Goal: Transaction & Acquisition: Purchase product/service

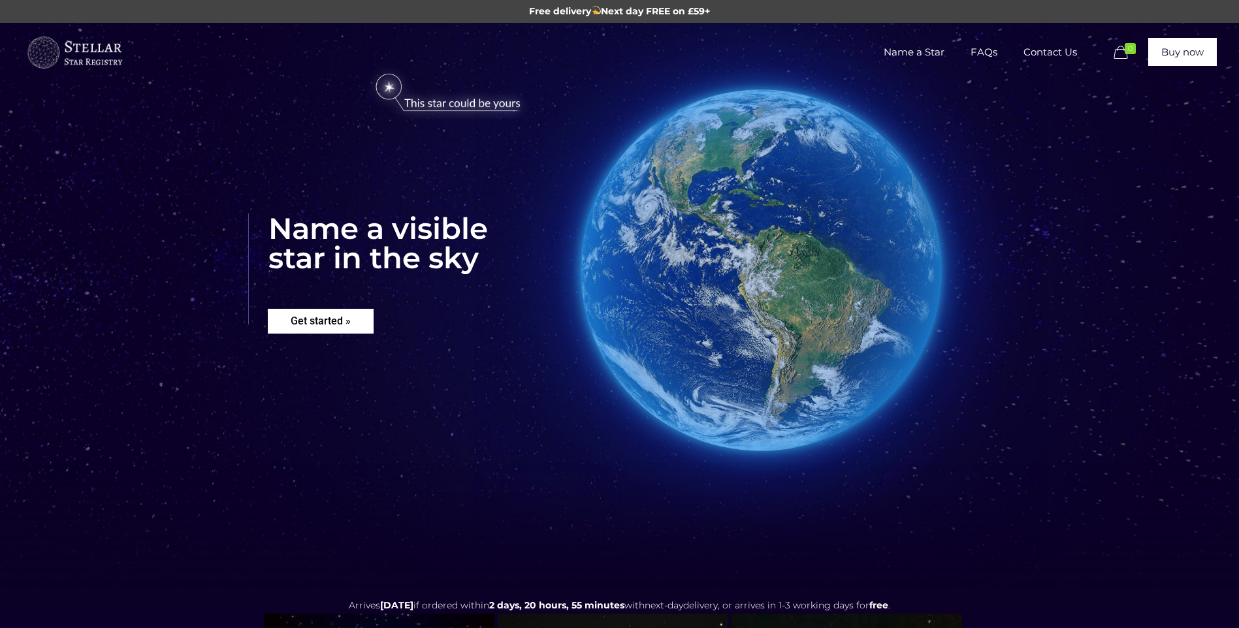
click at [312, 317] on rs-layer "Get started »" at bounding box center [321, 321] width 106 height 25
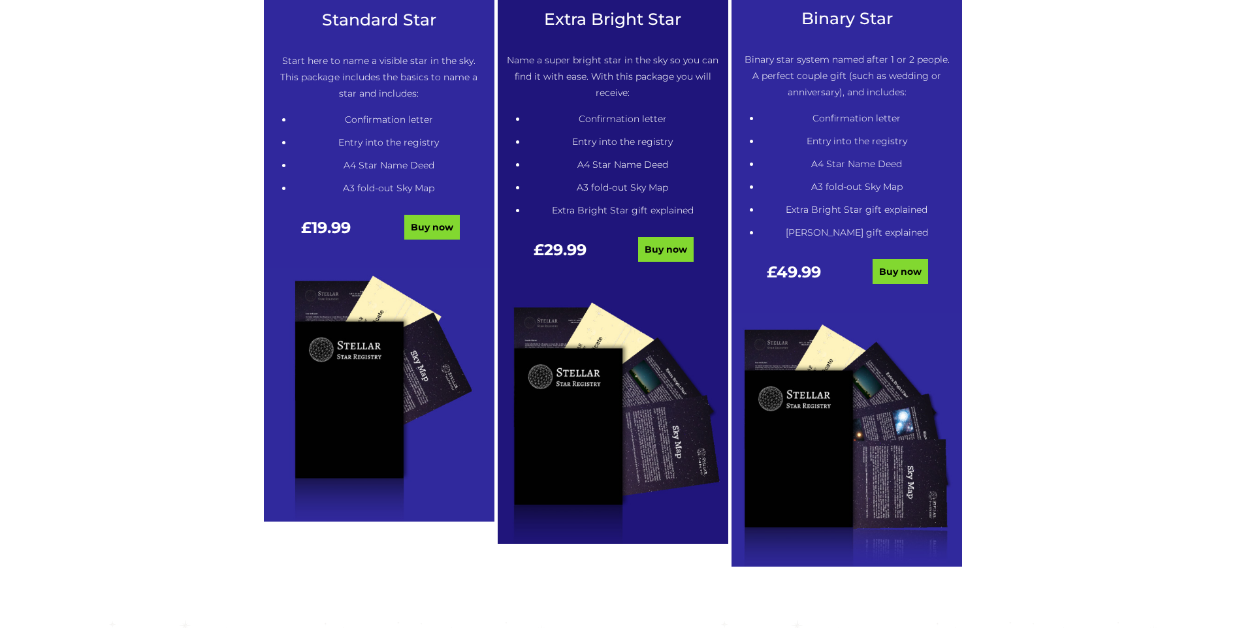
scroll to position [793, 0]
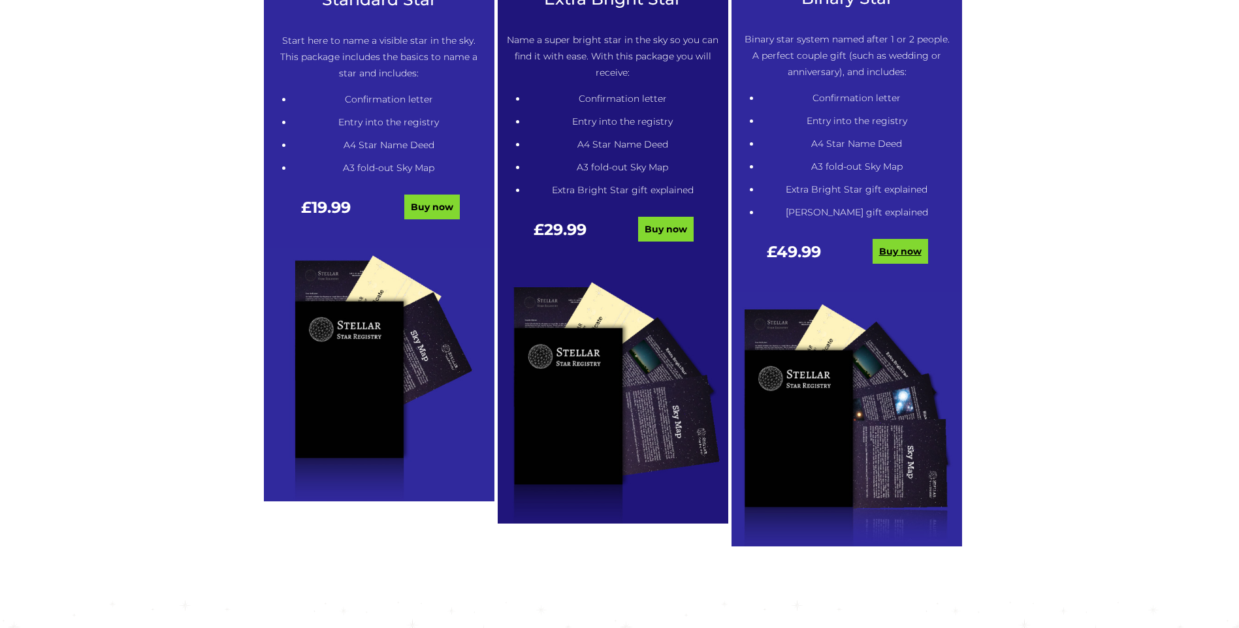
click at [890, 259] on link "Buy now" at bounding box center [900, 251] width 56 height 25
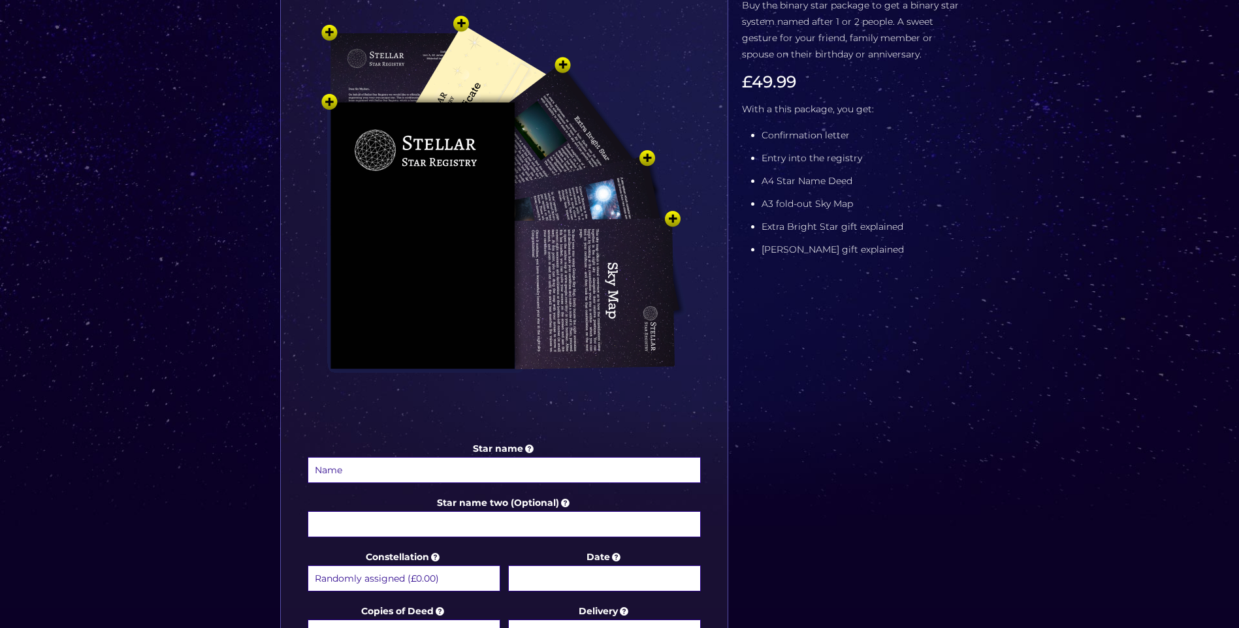
scroll to position [588, 0]
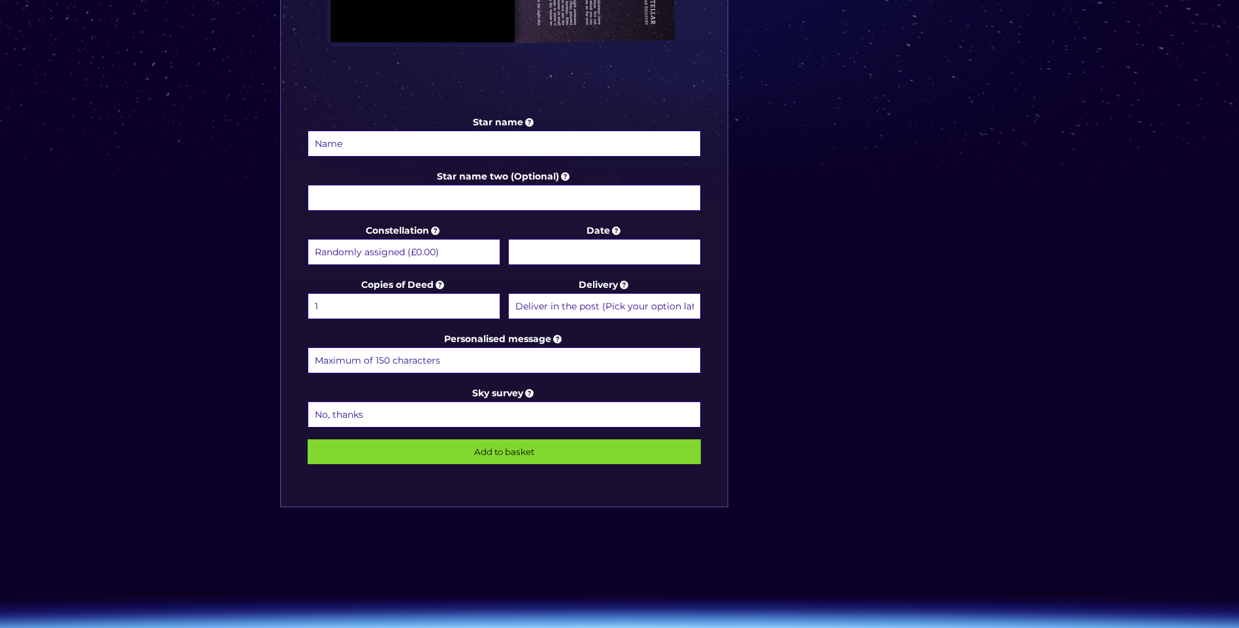
click at [460, 251] on select "Randomly assigned (£0.00) Aquarius - 20 Jan - 18 Feb (+£9.99) Aries - 21 Mar - …" at bounding box center [404, 252] width 193 height 26
click at [618, 250] on input "Date" at bounding box center [604, 252] width 193 height 26
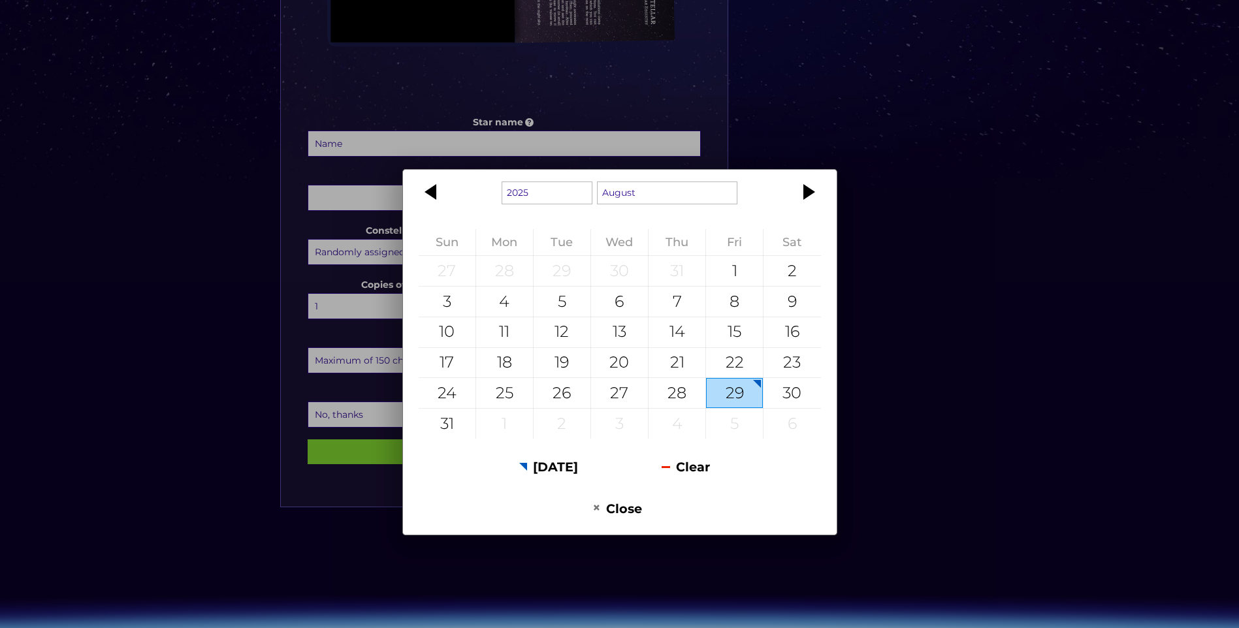
click at [821, 138] on div "1925 1926 1927 1928 1929 1930 1931 1932 1933 1934 1935 1936 1937 1938 1939 1940…" at bounding box center [619, 314] width 1239 height 628
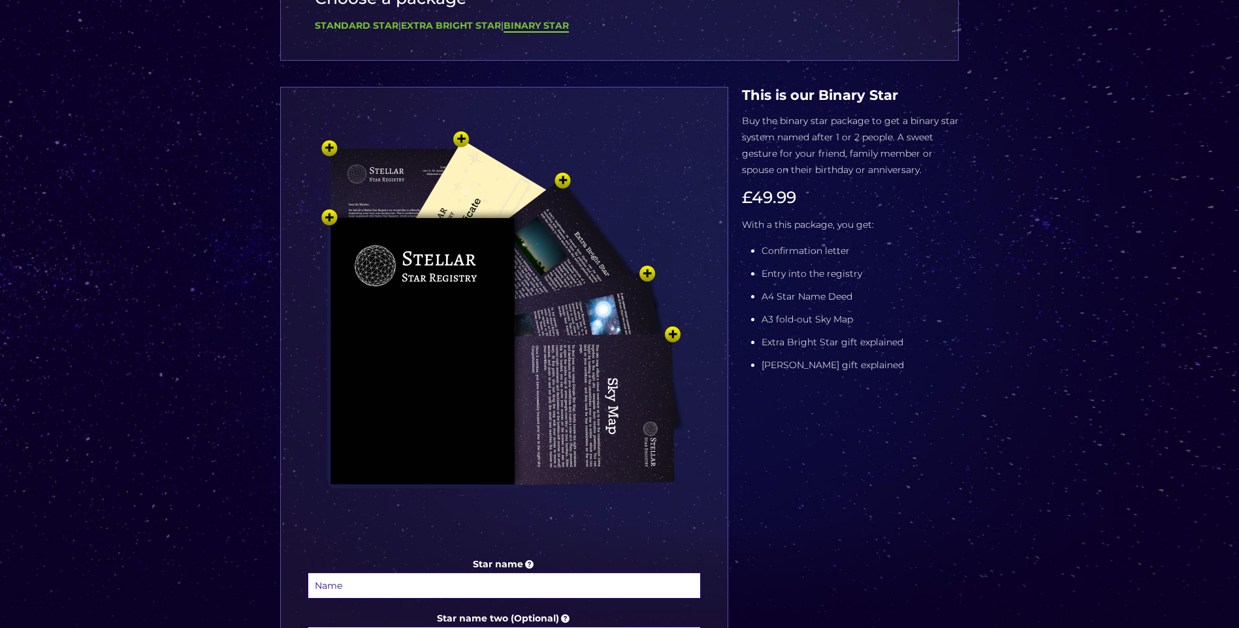
scroll to position [327, 0]
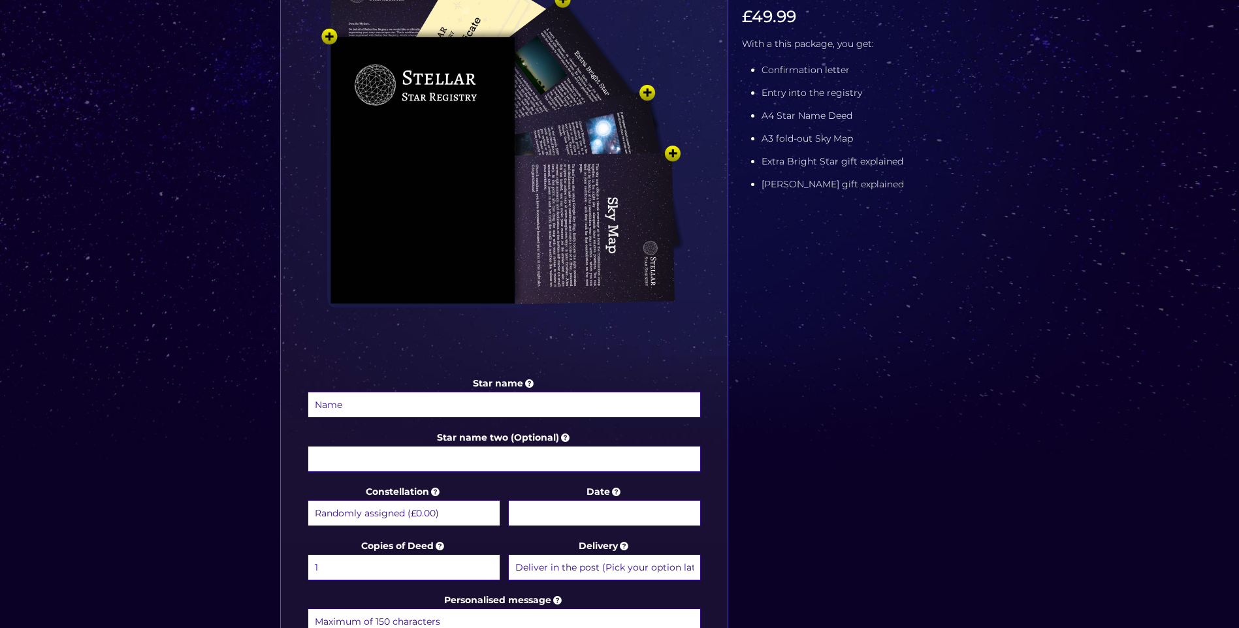
click at [426, 408] on input "Star name" at bounding box center [505, 405] width 394 height 26
drag, startPoint x: 405, startPoint y: 404, endPoint x: 409, endPoint y: 412, distance: 9.4
click at [405, 404] on input "Nadia Amena Binti iskandar" at bounding box center [505, 405] width 394 height 26
type input "Nadia Amena Binti Iskandar"
click at [439, 460] on input "Star name two (Optional)" at bounding box center [505, 459] width 394 height 26
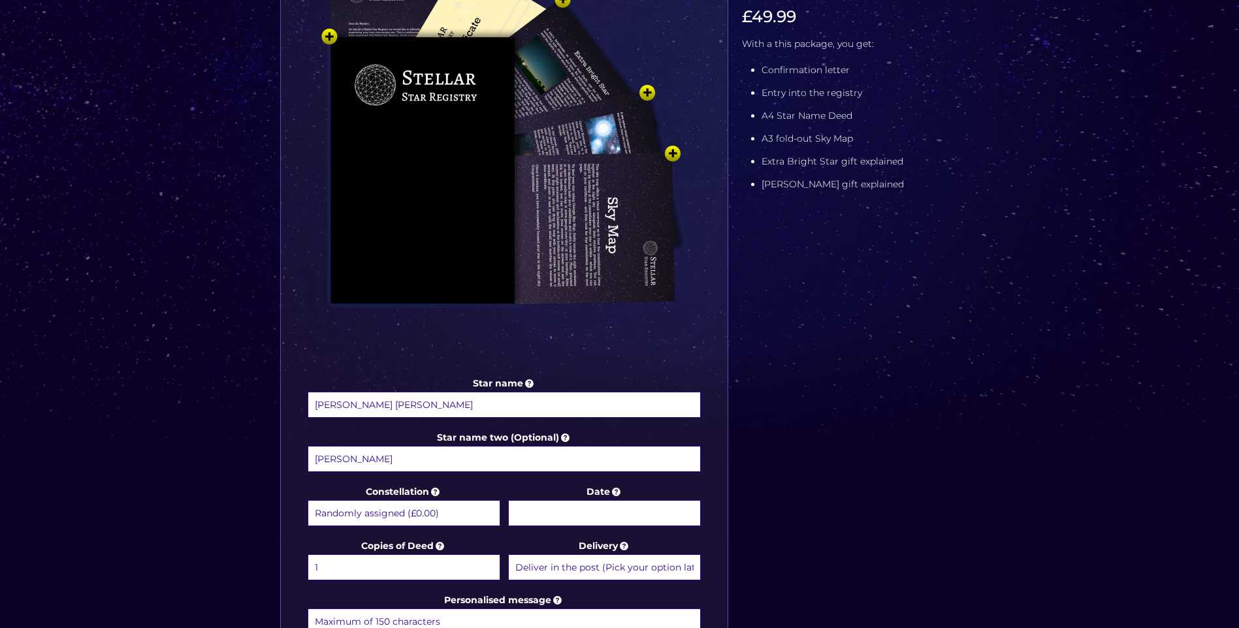
scroll to position [457, 0]
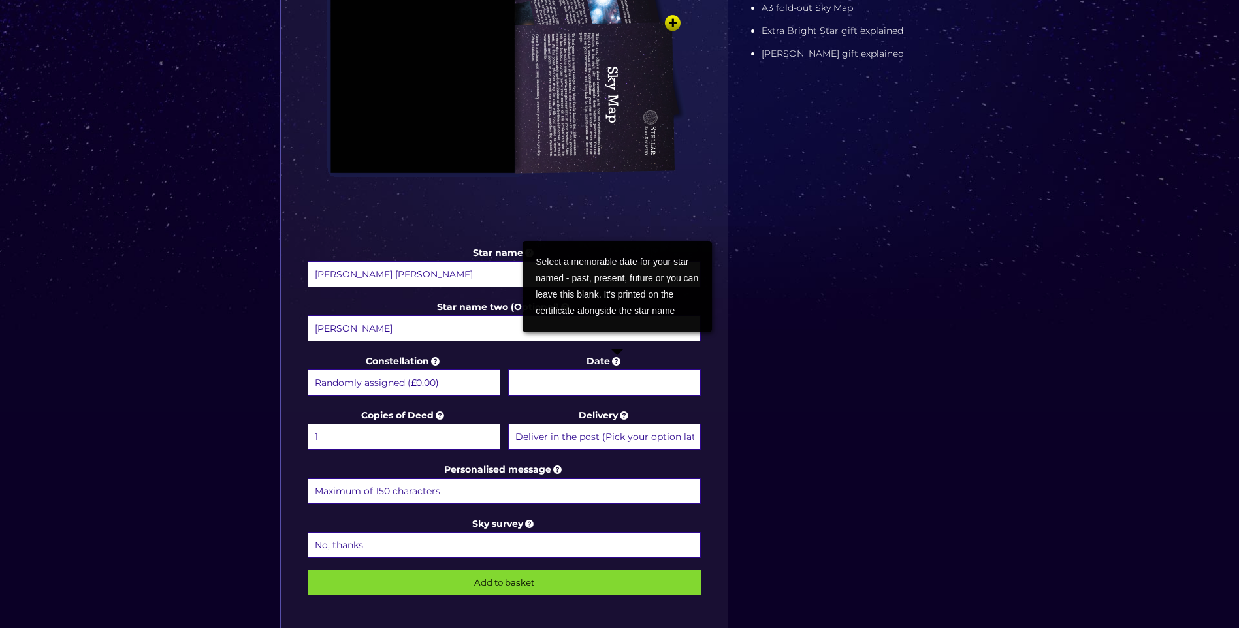
type input "Nicola Marconi"
click at [616, 387] on input "Date" at bounding box center [604, 383] width 193 height 26
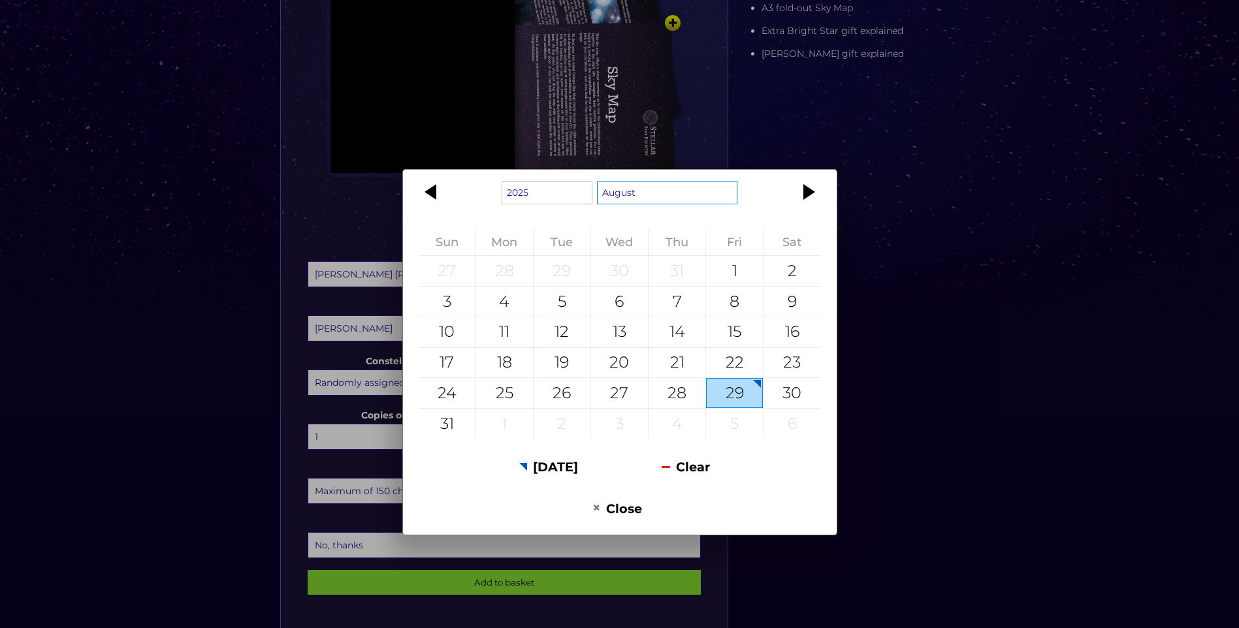
click at [698, 195] on select "January February March April May June July August September October November De…" at bounding box center [667, 193] width 141 height 23
click at [558, 272] on div "2" at bounding box center [562, 271] width 57 height 30
type input "2 December 2025"
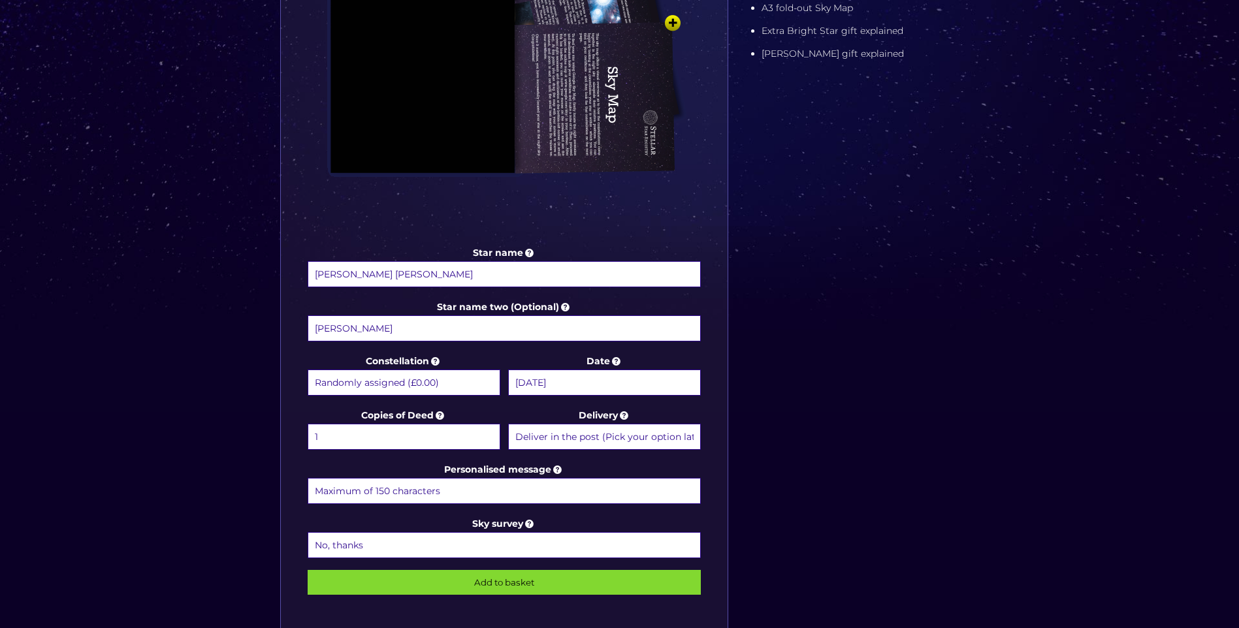
drag, startPoint x: 334, startPoint y: 438, endPoint x: 302, endPoint y: 437, distance: 32.0
click at [302, 437] on div "Star name Nadia Amena Binti Iskandar Star name two (Optional) Nicola Marconi Co…" at bounding box center [503, 206] width 447 height 863
select select "2 (+£4.99)"
click at [308, 424] on select "1 2 (+£4.99) 3 (+£9.49) 4 (+£13.99) 5 (+£18.49) 6 (+£22.99) 7 (+£27.49) 8 (+£31…" at bounding box center [404, 437] width 193 height 26
click at [487, 493] on input "Personalised message" at bounding box center [505, 491] width 394 height 26
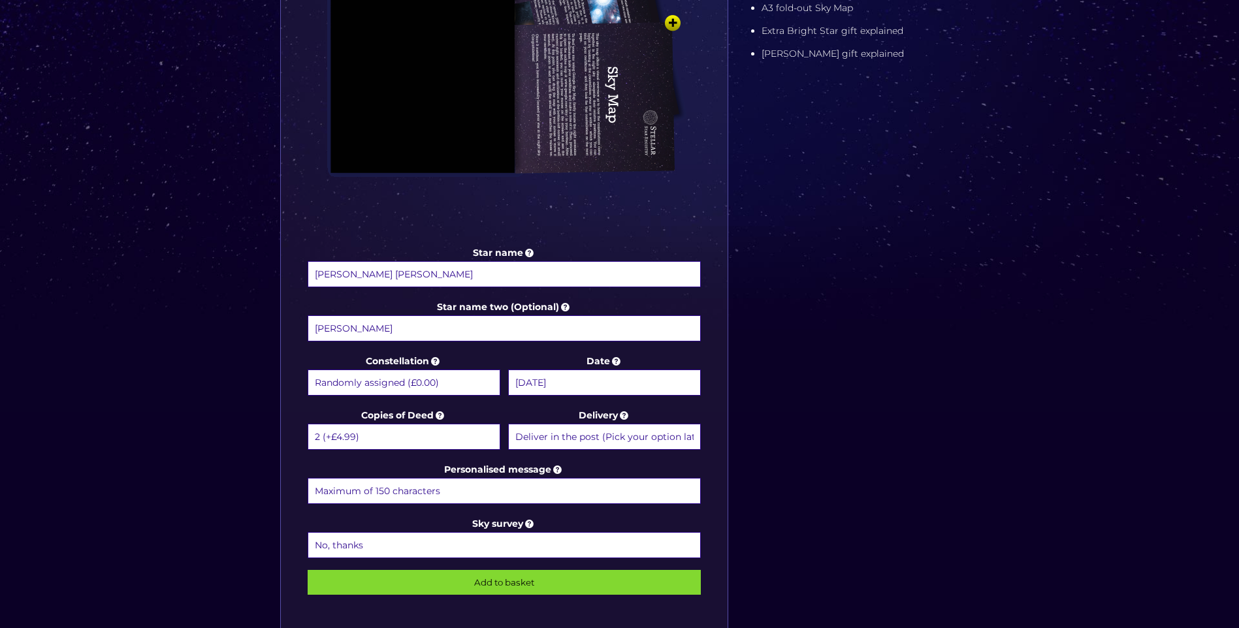
click at [404, 492] on input "Personalised message" at bounding box center [505, 491] width 394 height 26
click at [351, 494] on input "As a sing of my love for you," at bounding box center [505, 491] width 394 height 26
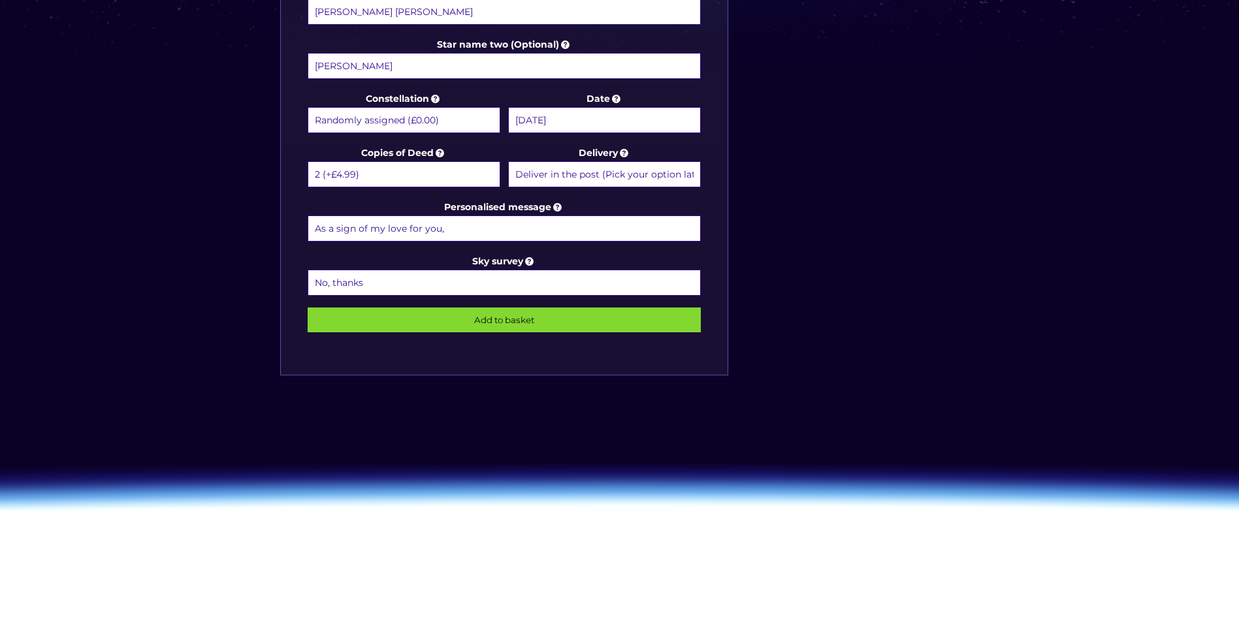
scroll to position [522, 0]
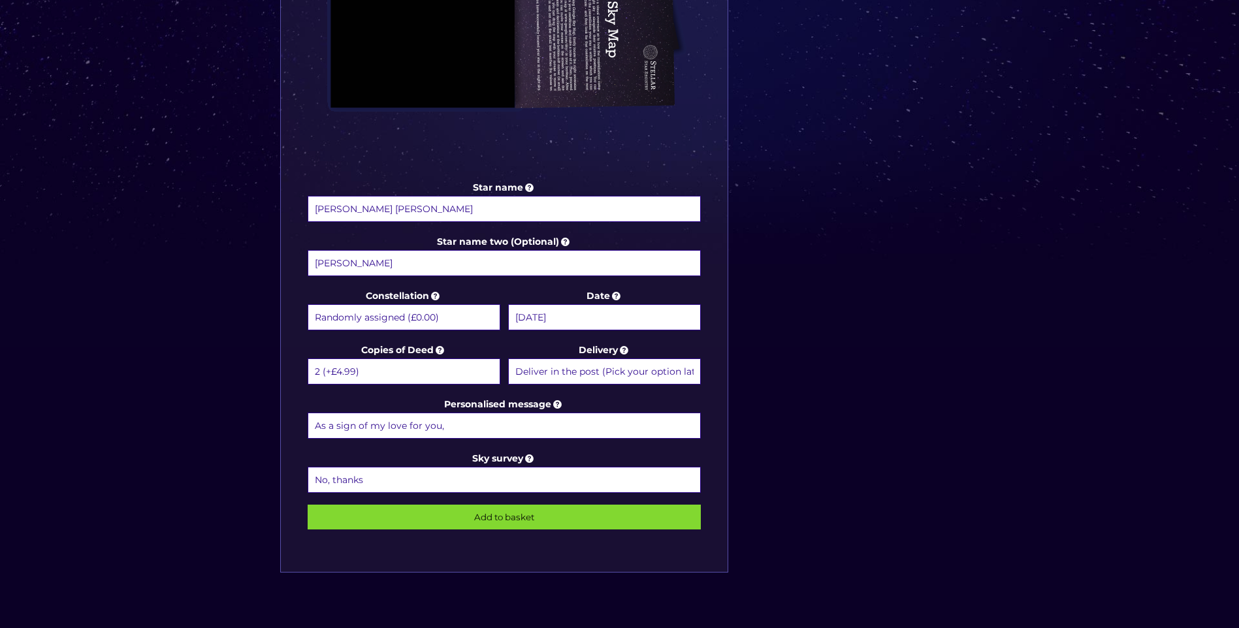
click at [487, 426] on input "As a sign of my love for you," at bounding box center [505, 426] width 394 height 26
click at [308, 505] on input "Add to basket" at bounding box center [505, 517] width 394 height 25
type input "As a sign of my love for you, I named two companion stars after us, with lovedsh"
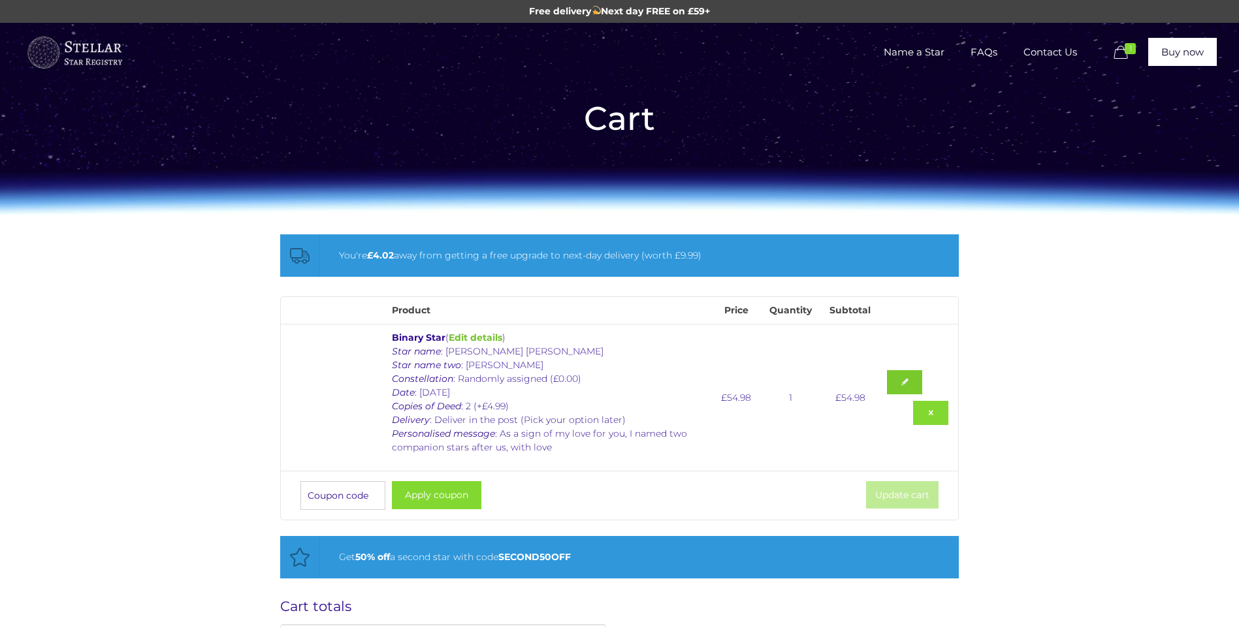
click at [903, 382] on link at bounding box center [904, 382] width 35 height 24
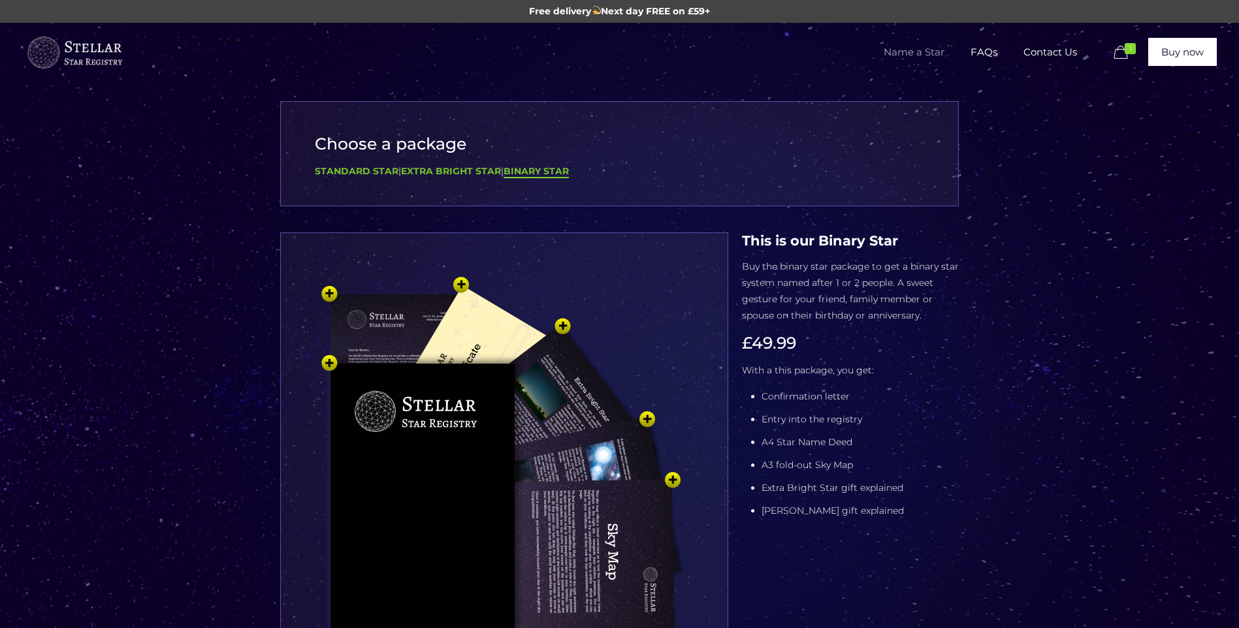
select select "2 (+£4.99)"
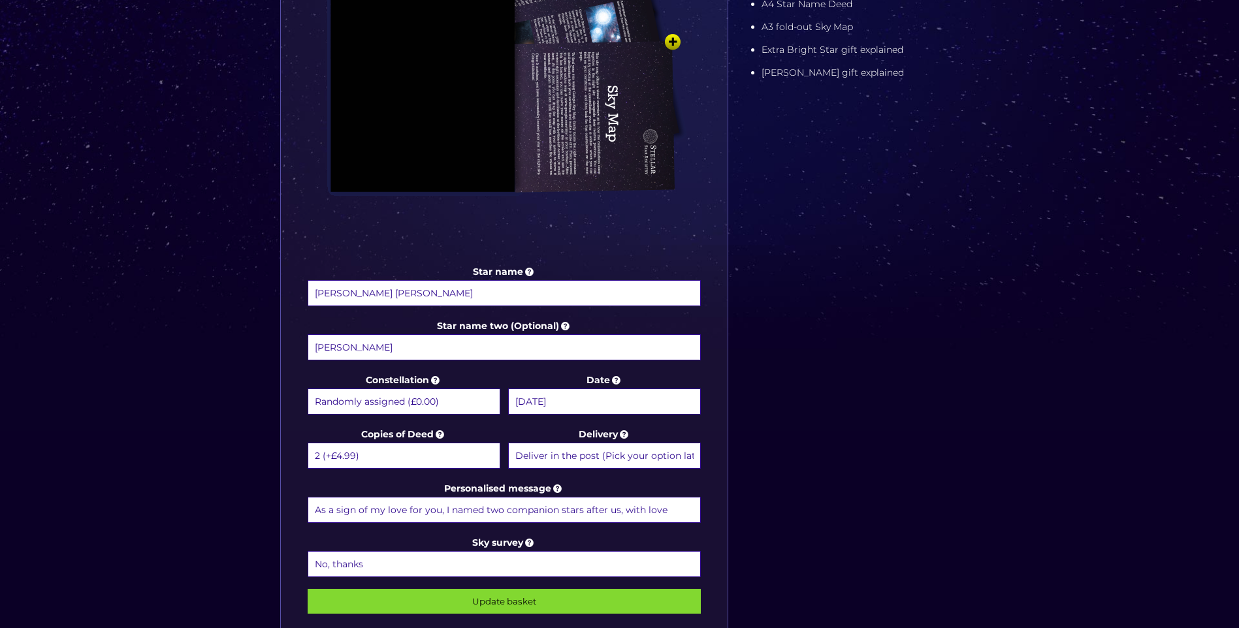
scroll to position [653, 0]
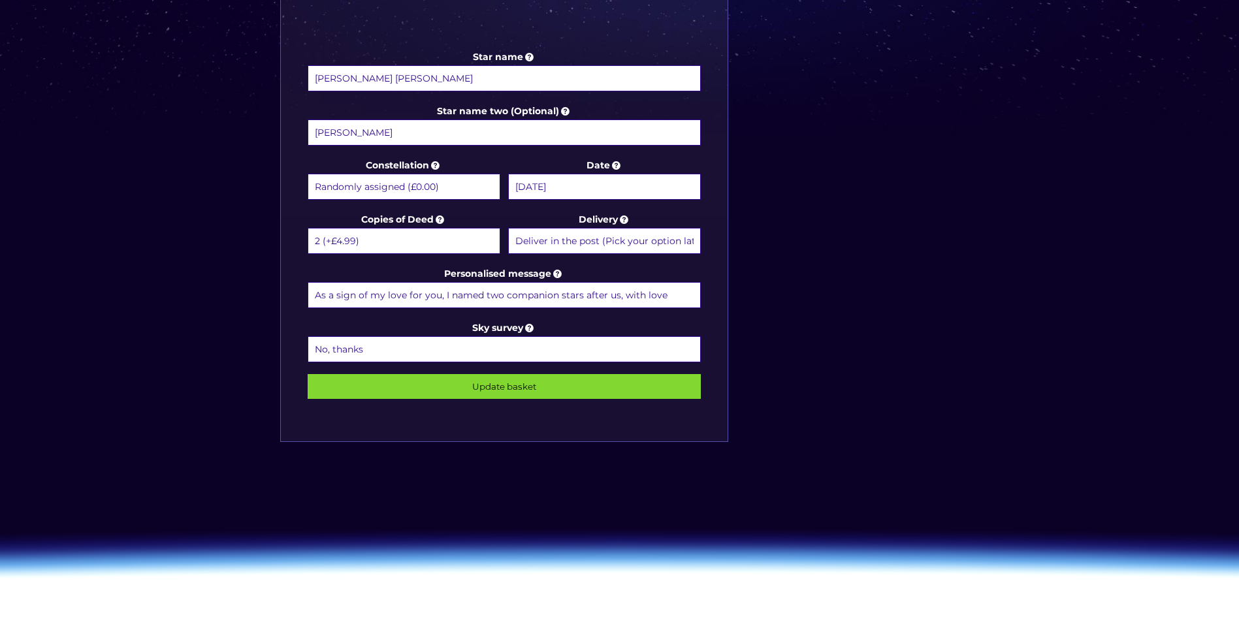
click at [682, 296] on input "As a sign of my love for you, I named two companion stars after us, with love" at bounding box center [505, 295] width 394 height 26
type input "As a sign of my love for you, I named two companion stars after us, with love H…"
click at [552, 392] on input "Update basket" at bounding box center [505, 386] width 394 height 25
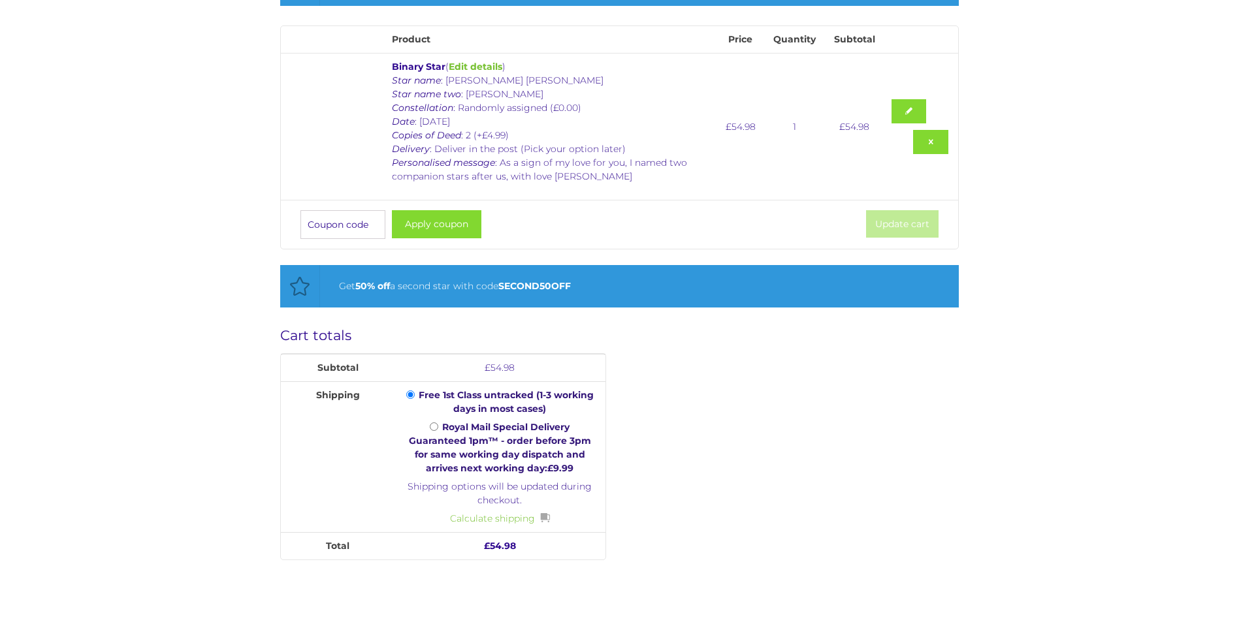
scroll to position [457, 0]
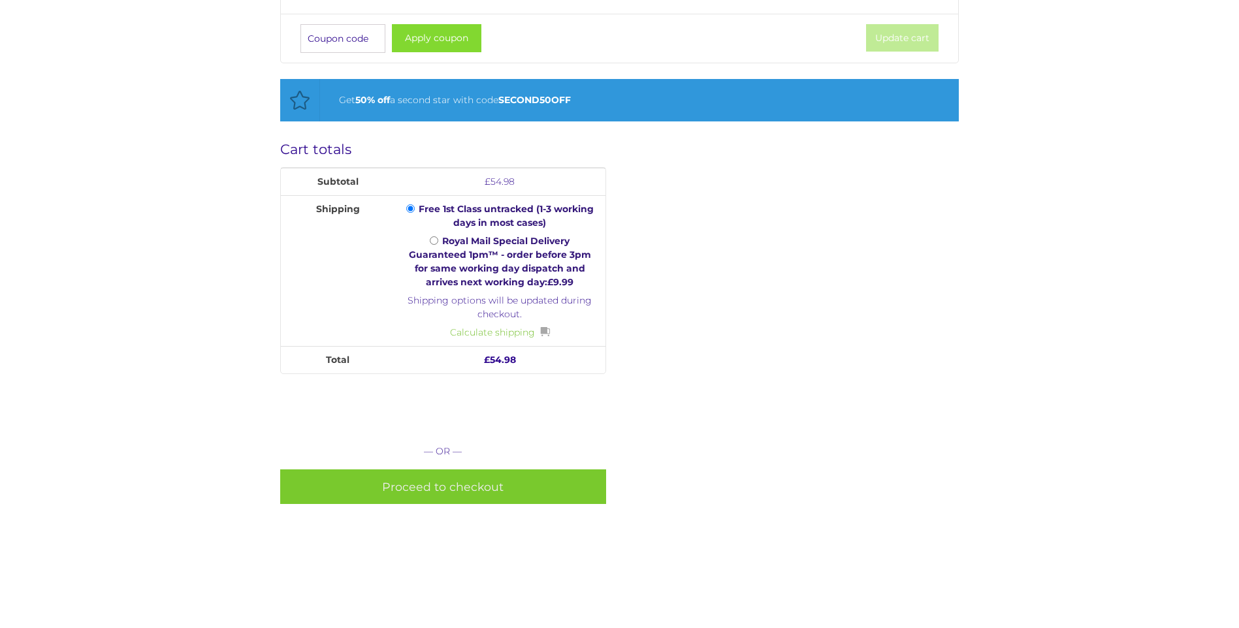
click at [522, 490] on link "Proceed to checkout" at bounding box center [443, 487] width 326 height 35
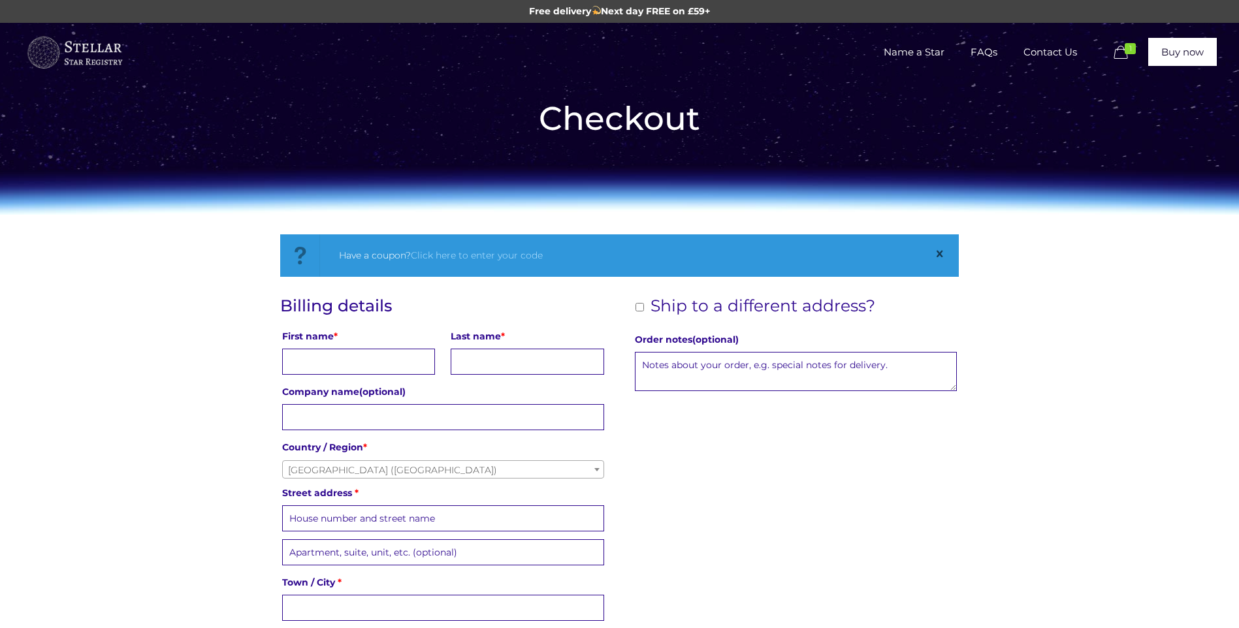
click at [360, 362] on input "First name *" at bounding box center [358, 362] width 153 height 26
type input "Nicola"
type input "Marconi"
type input "Baird's Pharmacy 302-308 Clifton Road, Aberdeen AB24 4HP"
type input "Varese"
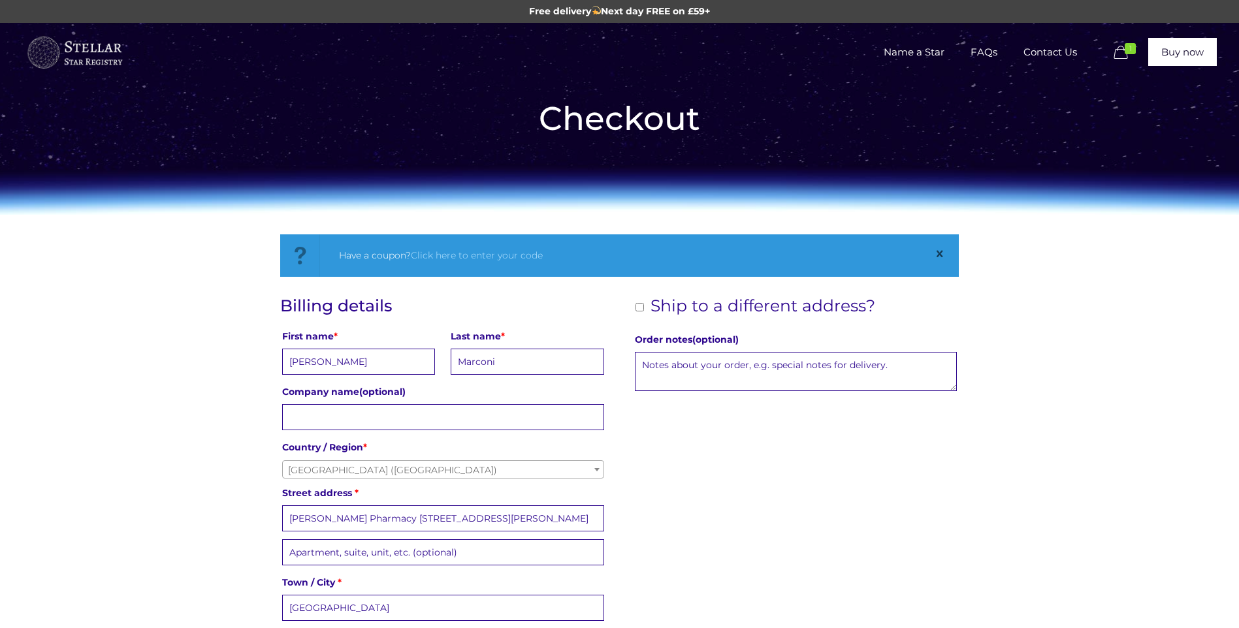
type input "Please Select"
type input "AB24 4SE"
type input "+447484764808"
type input "nicola.m4289@gmail.com"
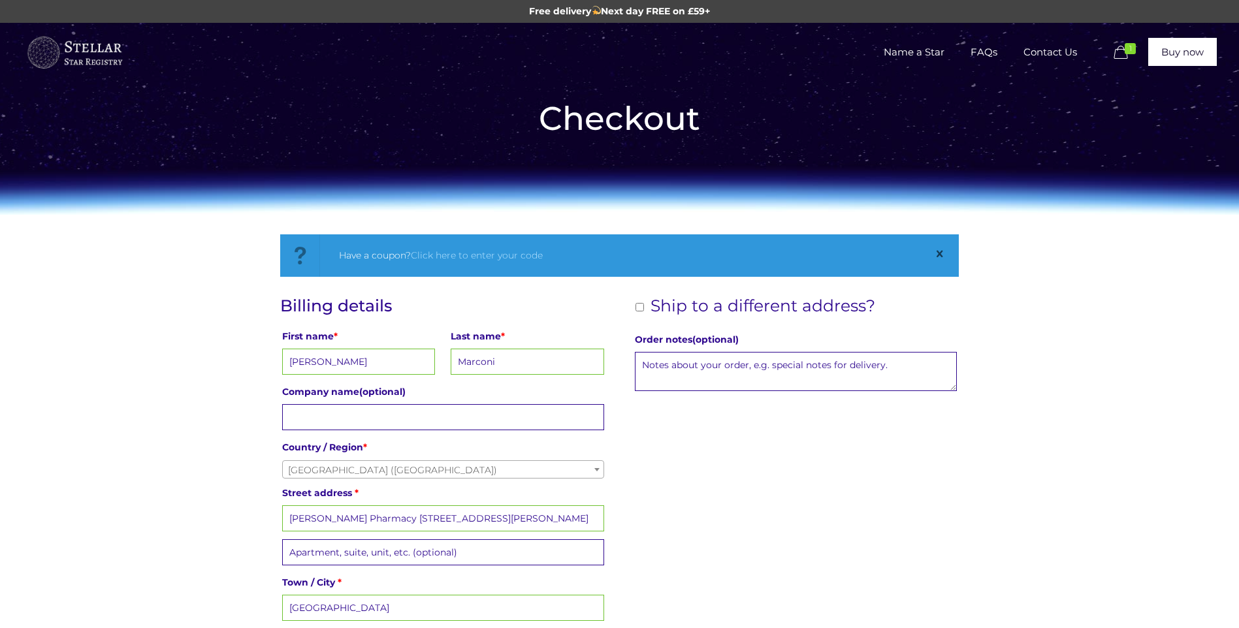
click at [725, 496] on div "Billing details First name * Nicola Last name * Marconi Company name (optional)…" at bounding box center [619, 572] width 679 height 552
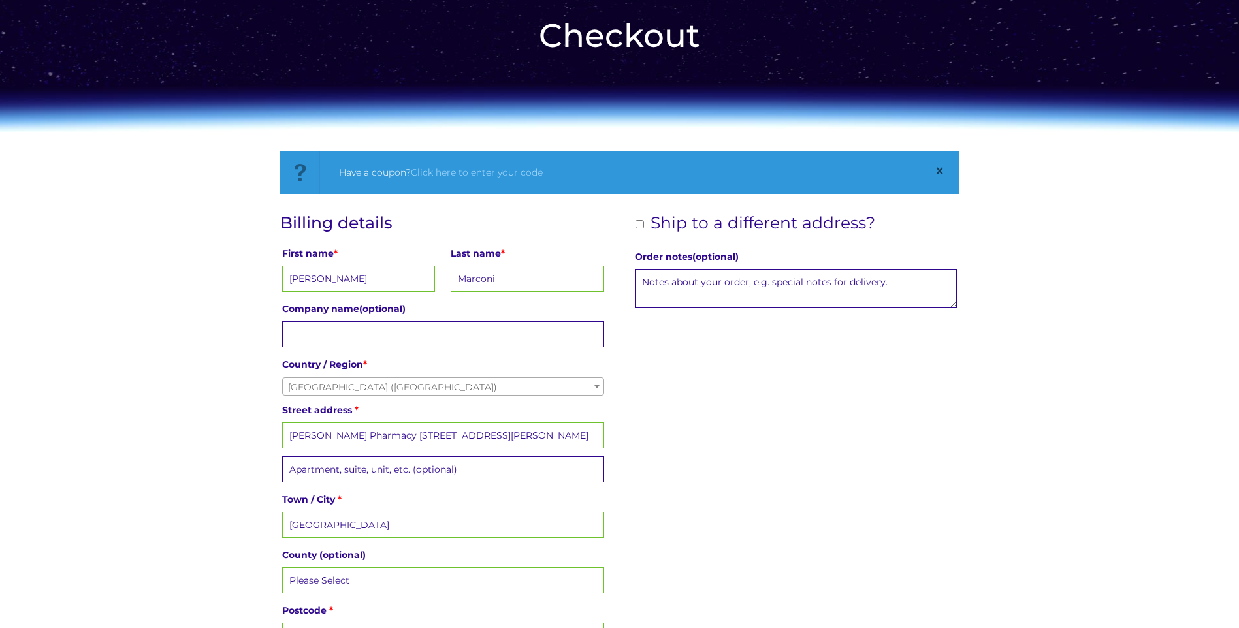
scroll to position [196, 0]
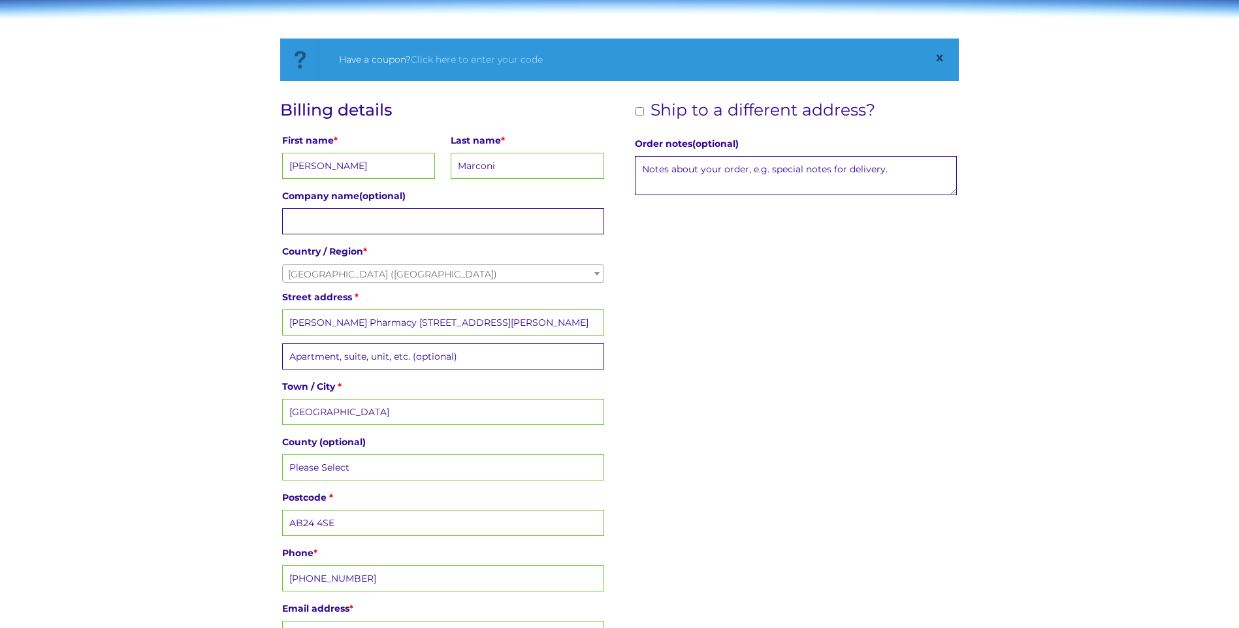
click at [452, 323] on input "Baird's Pharmacy 302-308 Clifton Road, Aberdeen AB24 4HP" at bounding box center [443, 323] width 322 height 26
type input "12 Corunna Road"
type input "NHS Grampian"
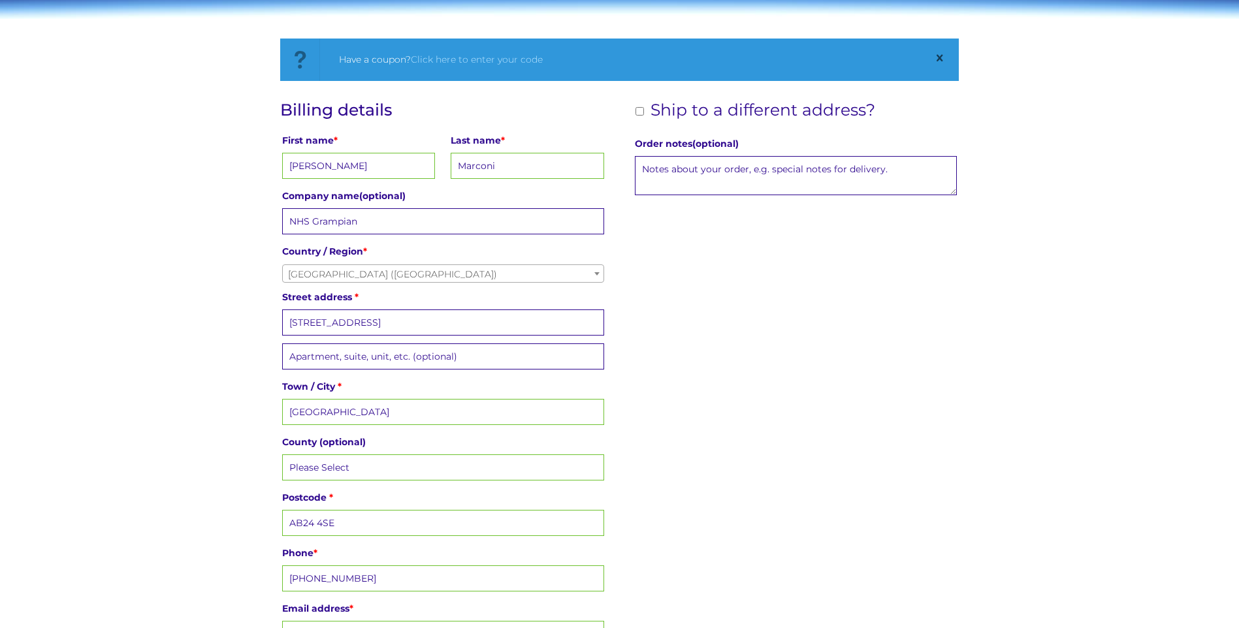
type input "Bridge of Don"
click at [757, 380] on div "Billing details First name * Nicola Last name * Marconi Company name (optional)…" at bounding box center [619, 377] width 679 height 552
drag, startPoint x: 367, startPoint y: 221, endPoint x: 246, endPoint y: 219, distance: 120.8
drag, startPoint x: 1080, startPoint y: 349, endPoint x: 808, endPoint y: 305, distance: 275.3
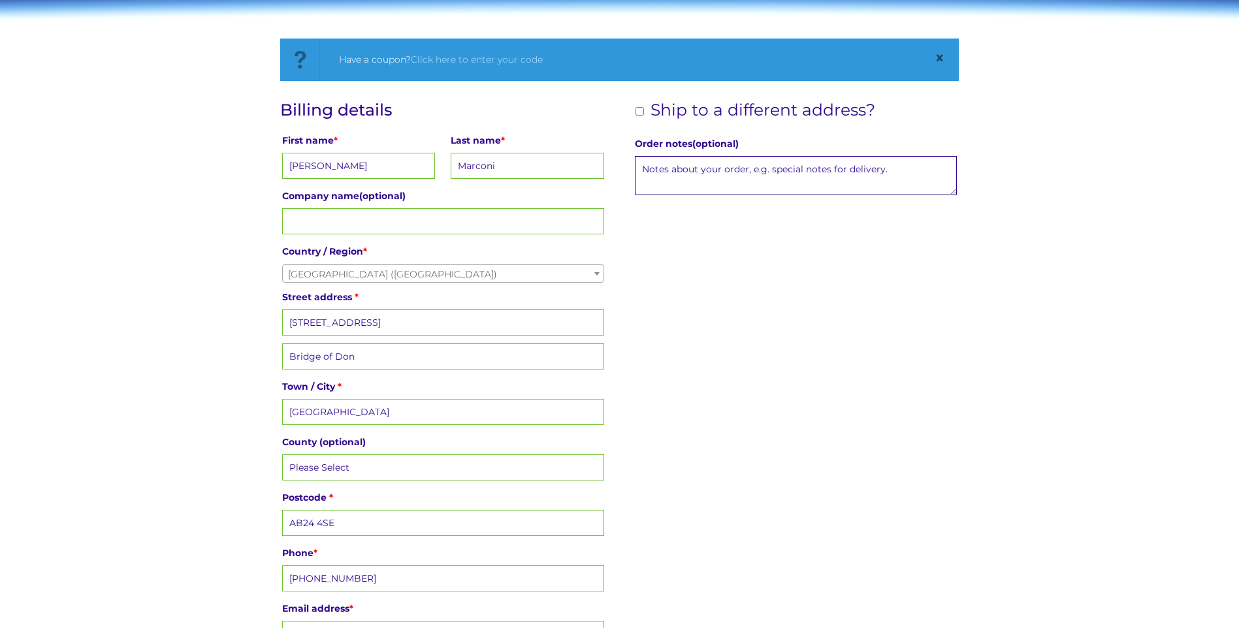
drag, startPoint x: 337, startPoint y: 417, endPoint x: 268, endPoint y: 420, distance: 68.6
type input "Aberdeen"
type input "NHS Grampian"
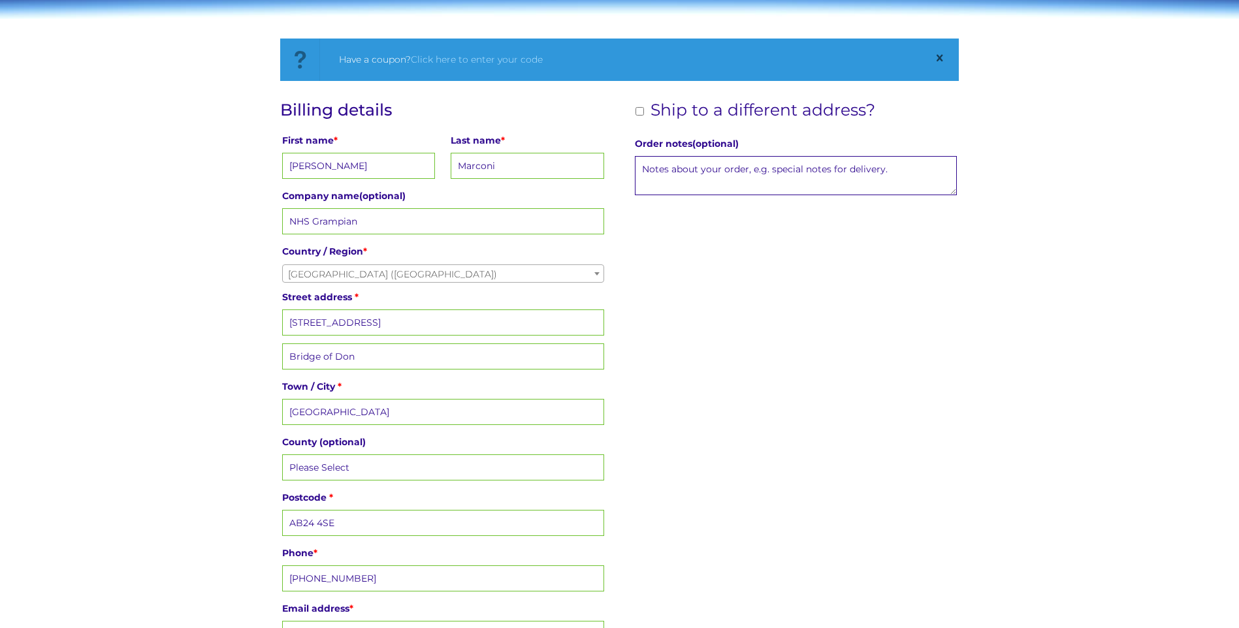
click at [744, 500] on div "Billing details First name * Nicola Last name * Marconi Company name (optional)…" at bounding box center [619, 377] width 679 height 552
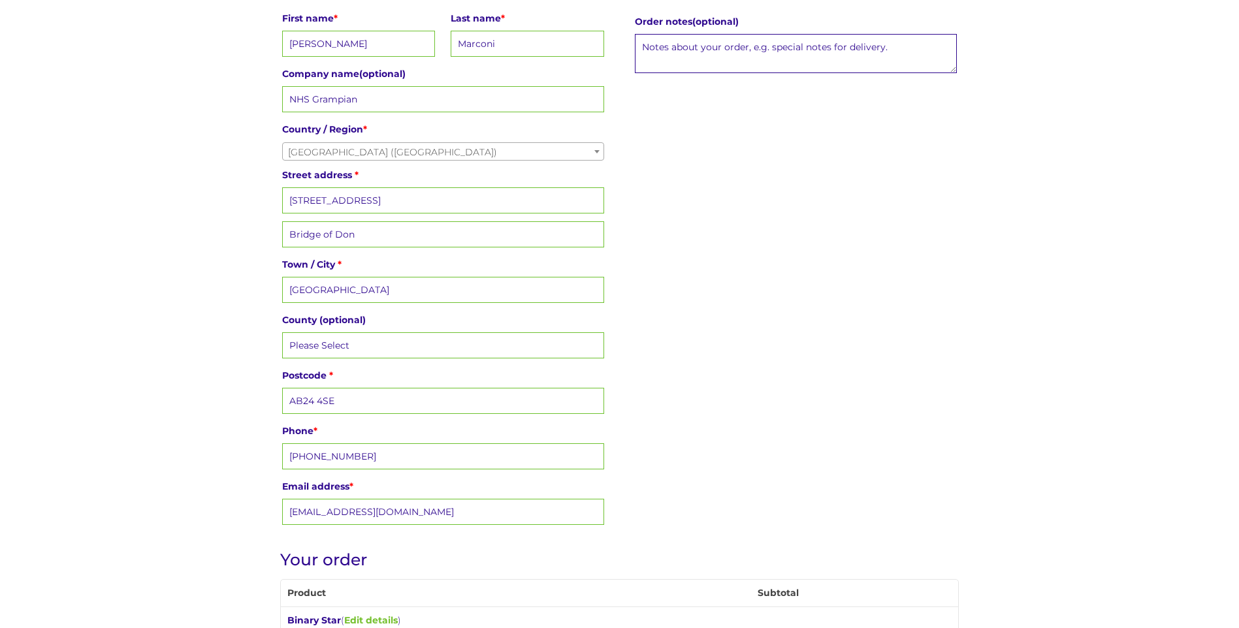
scroll to position [327, 0]
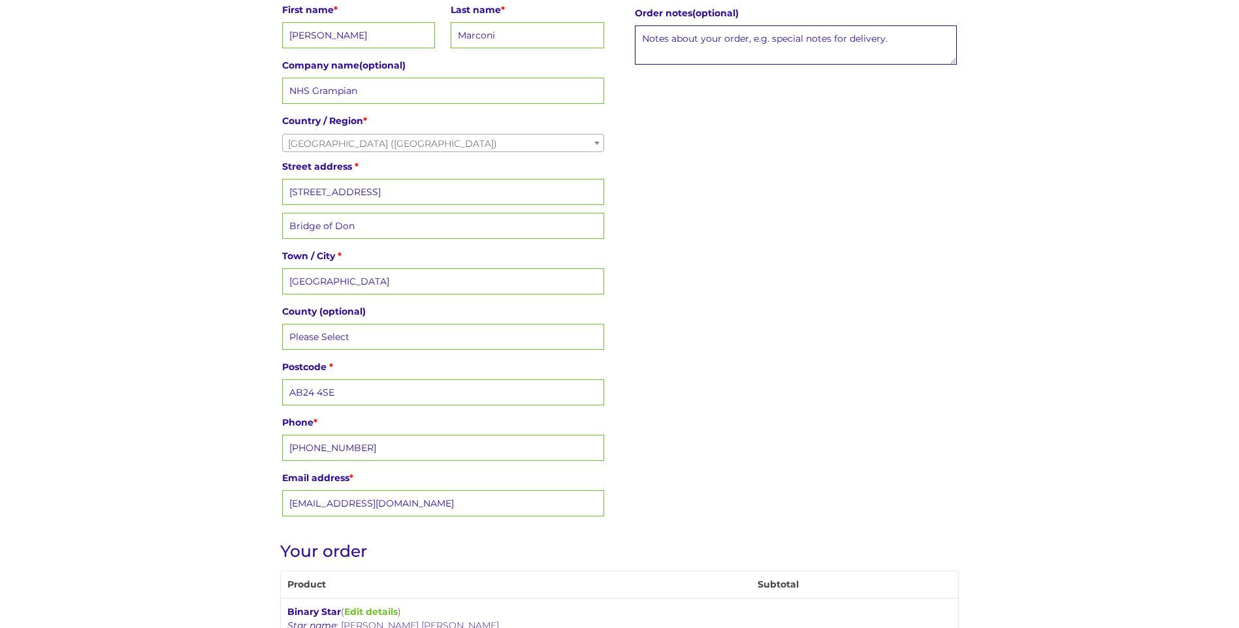
drag, startPoint x: 362, startPoint y: 393, endPoint x: 280, endPoint y: 406, distance: 82.7
click at [280, 406] on p "Postcode * AB24 4SE" at bounding box center [443, 382] width 326 height 52
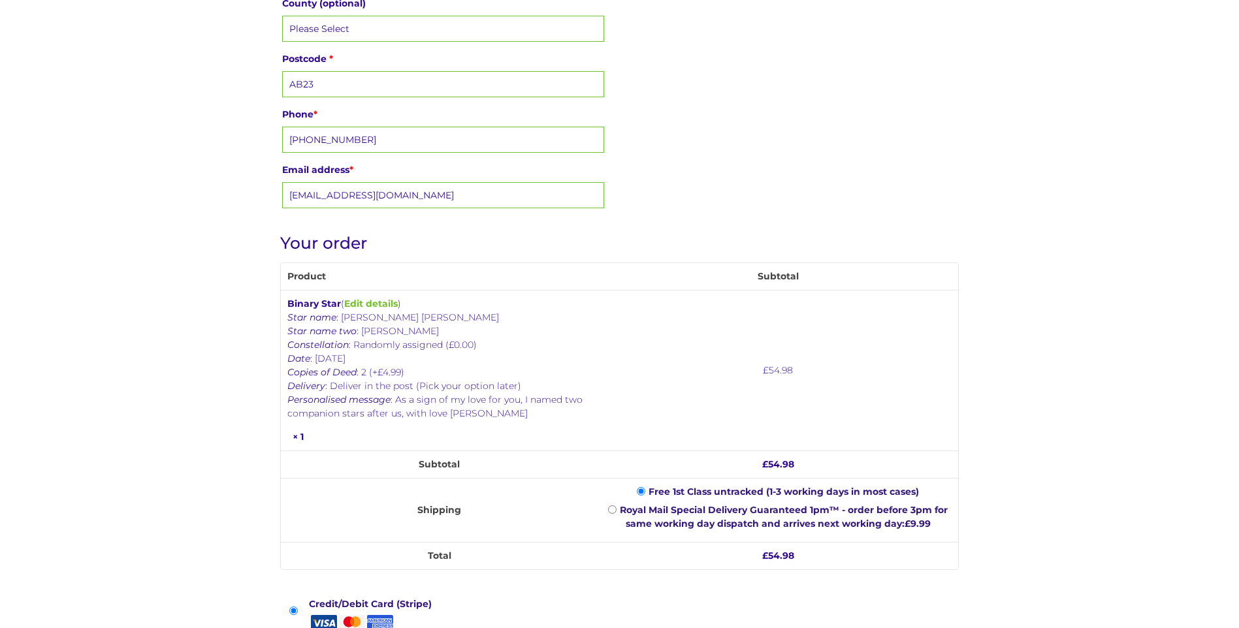
scroll to position [380, 0]
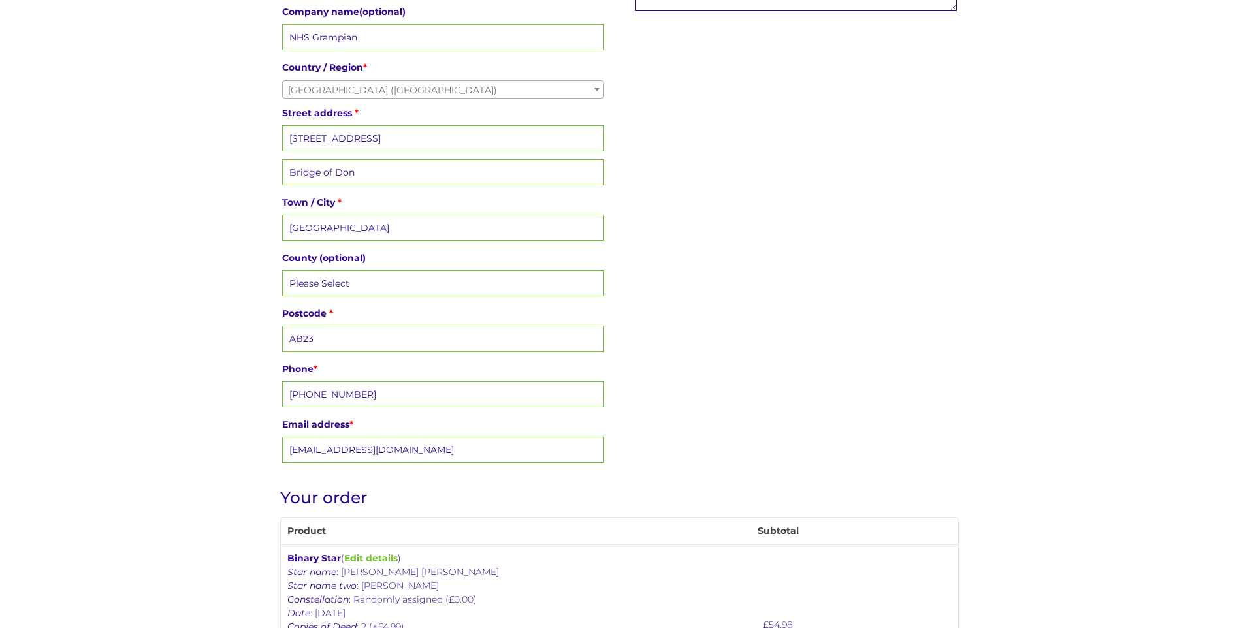
click at [325, 345] on input "AB23" at bounding box center [443, 339] width 322 height 26
type input "AB23 8DU"
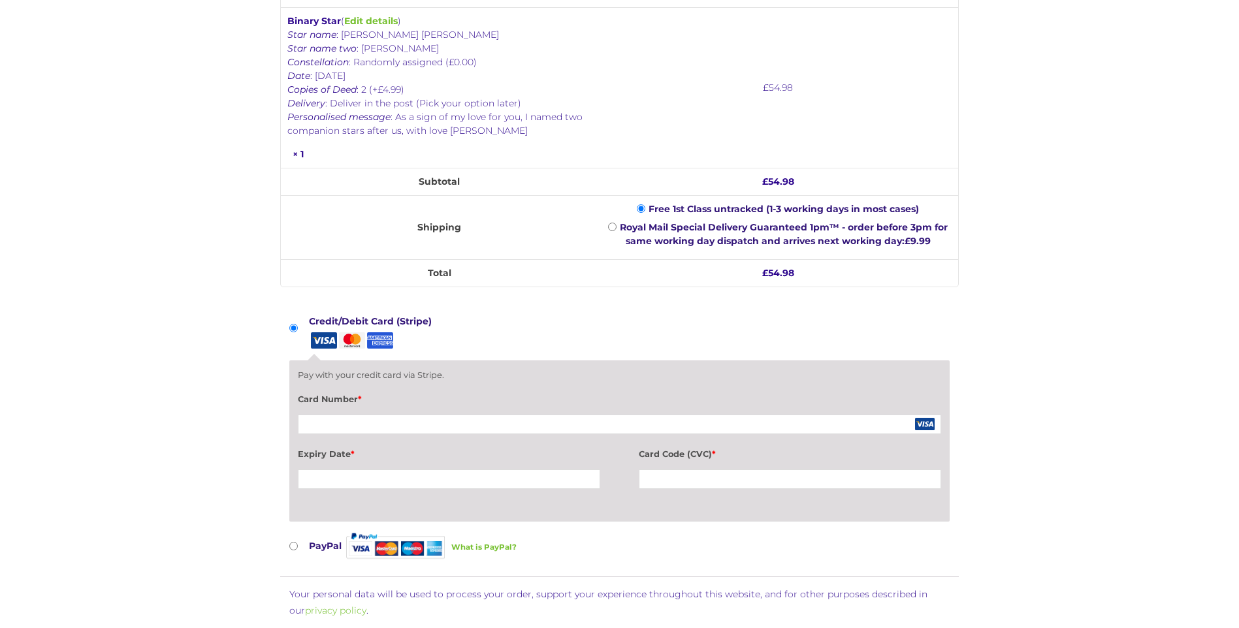
scroll to position [849, 0]
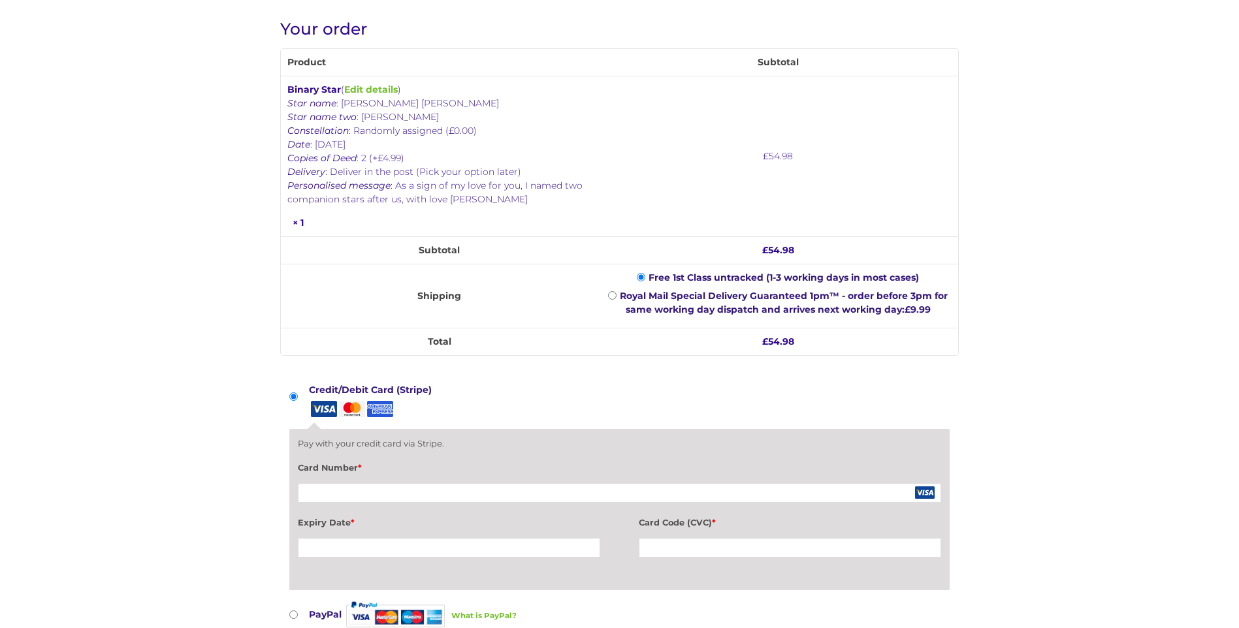
click at [851, 392] on li "Credit/Debit Card (Stripe) Pay with your credit card via Stripe. Card Number * …" at bounding box center [619, 489] width 660 height 217
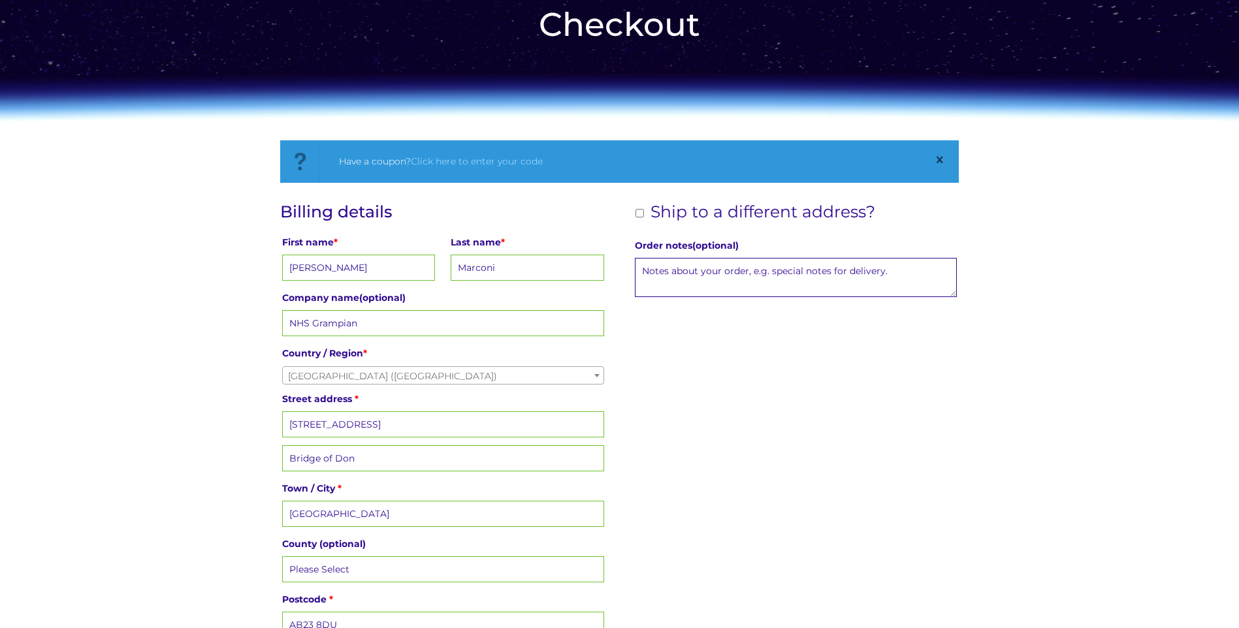
scroll to position [65, 0]
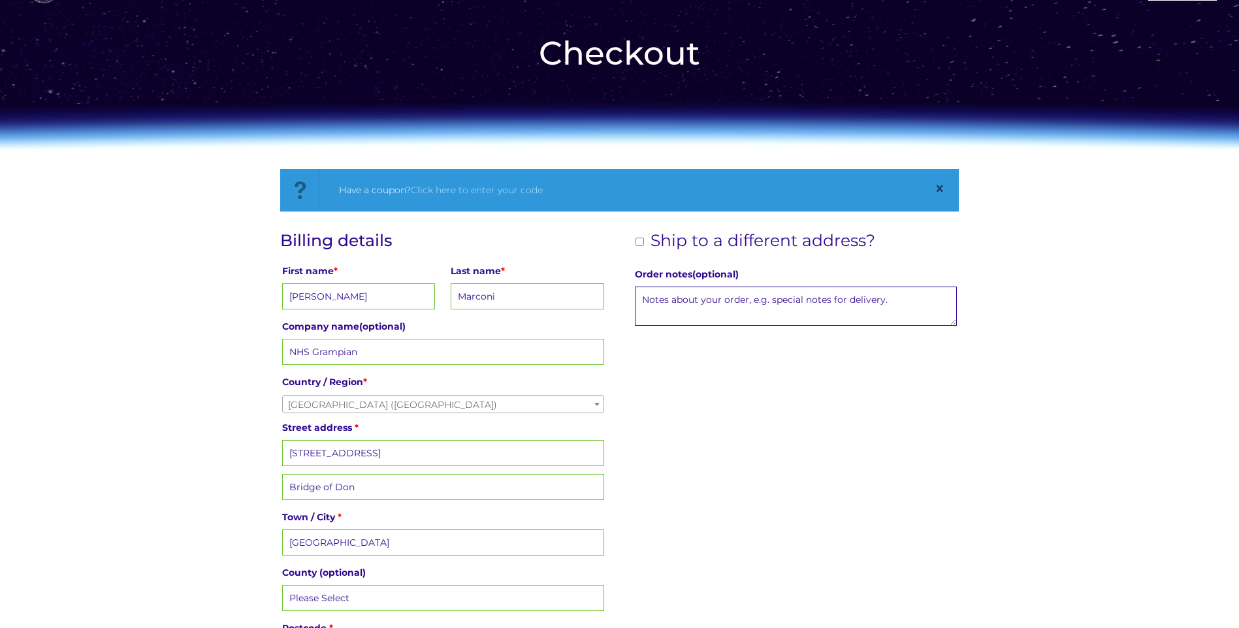
drag, startPoint x: 332, startPoint y: 352, endPoint x: 274, endPoint y: 357, distance: 57.7
click at [905, 409] on div "Billing details First name * Nicola Last name * Marconi Company name (optional)…" at bounding box center [619, 507] width 679 height 552
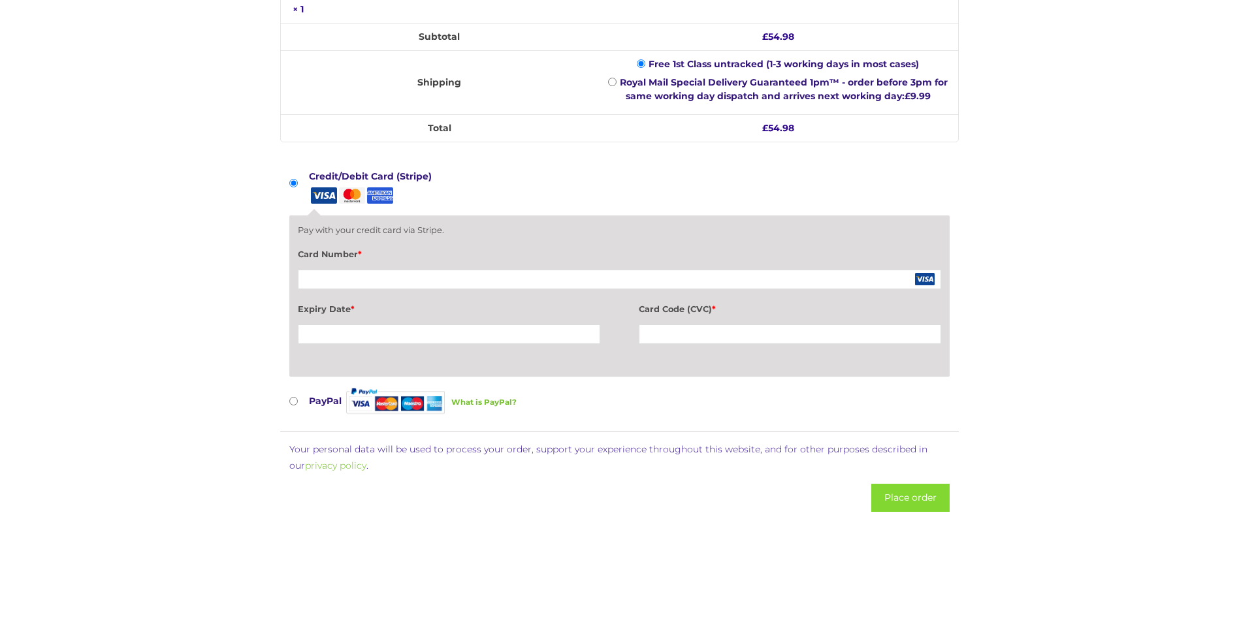
scroll to position [1110, 0]
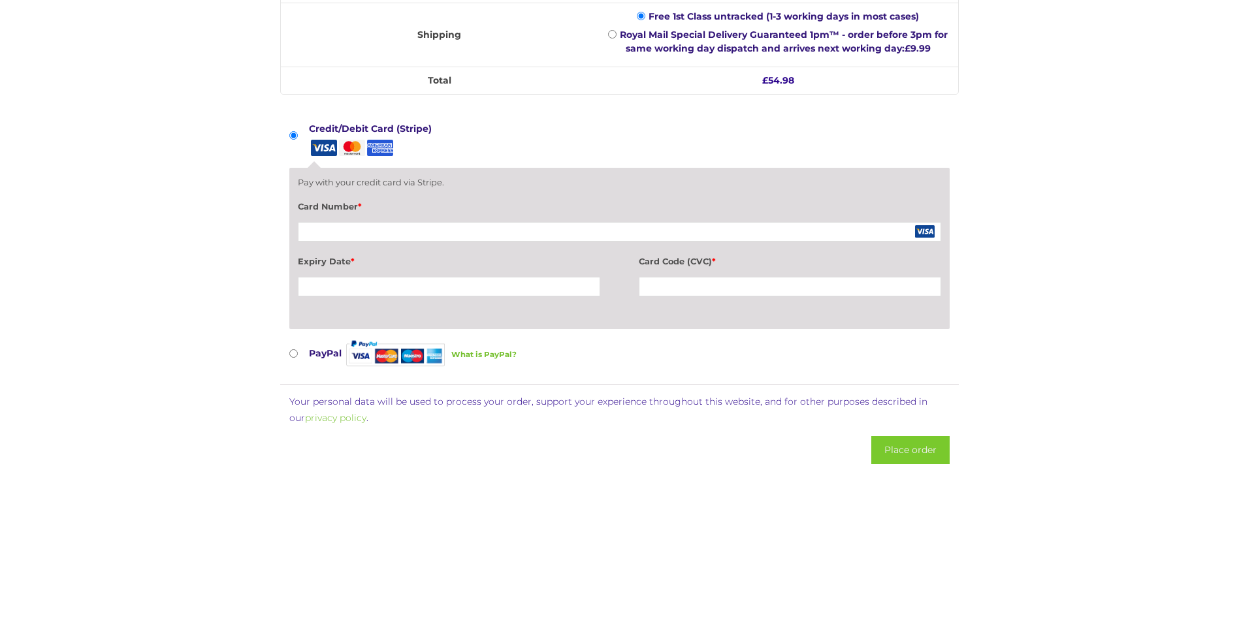
click at [916, 455] on button "Place order" at bounding box center [910, 450] width 78 height 28
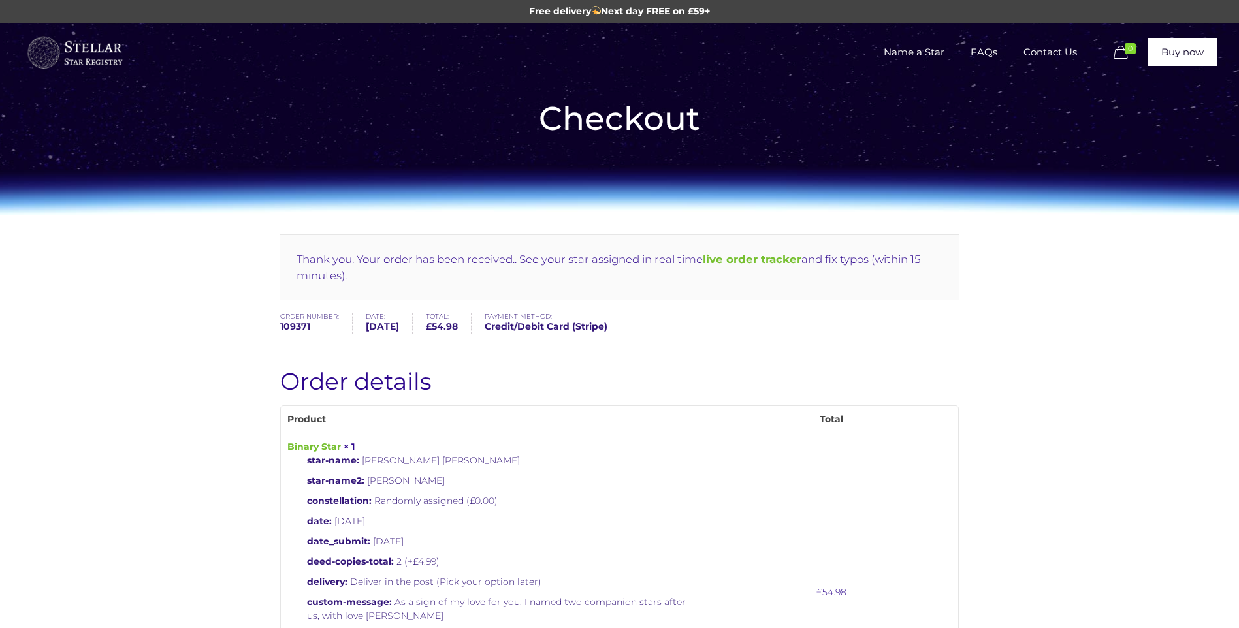
click at [735, 264] on b "live order tracker" at bounding box center [752, 259] width 99 height 13
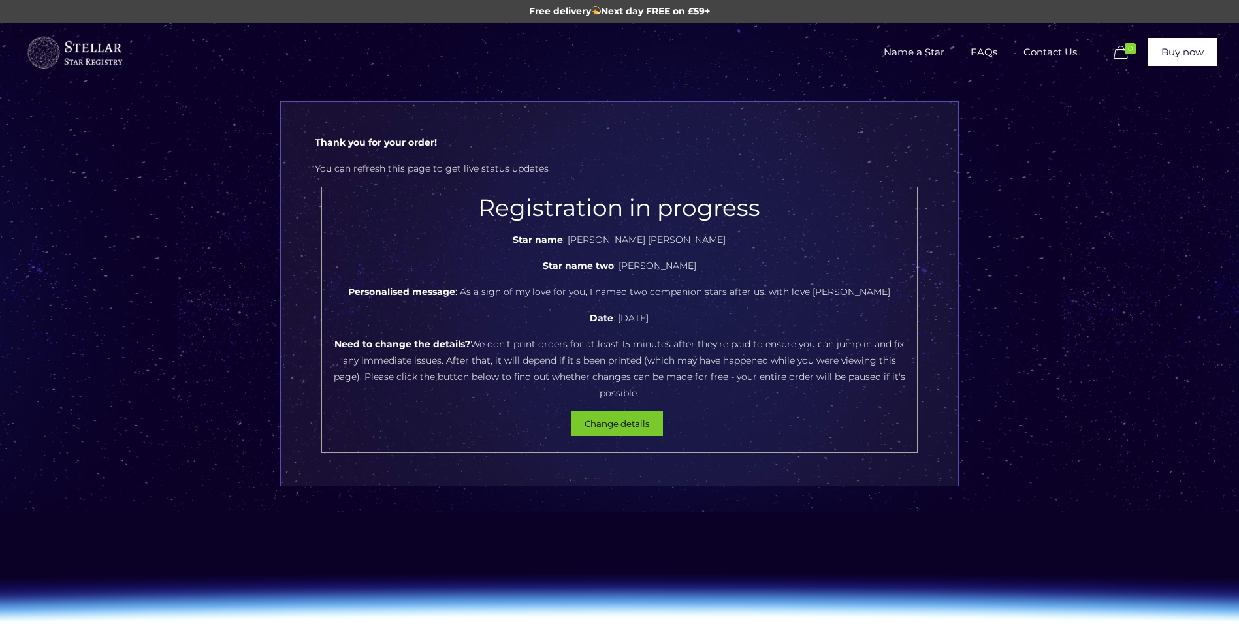
click at [625, 411] on button "Change details" at bounding box center [616, 423] width 91 height 25
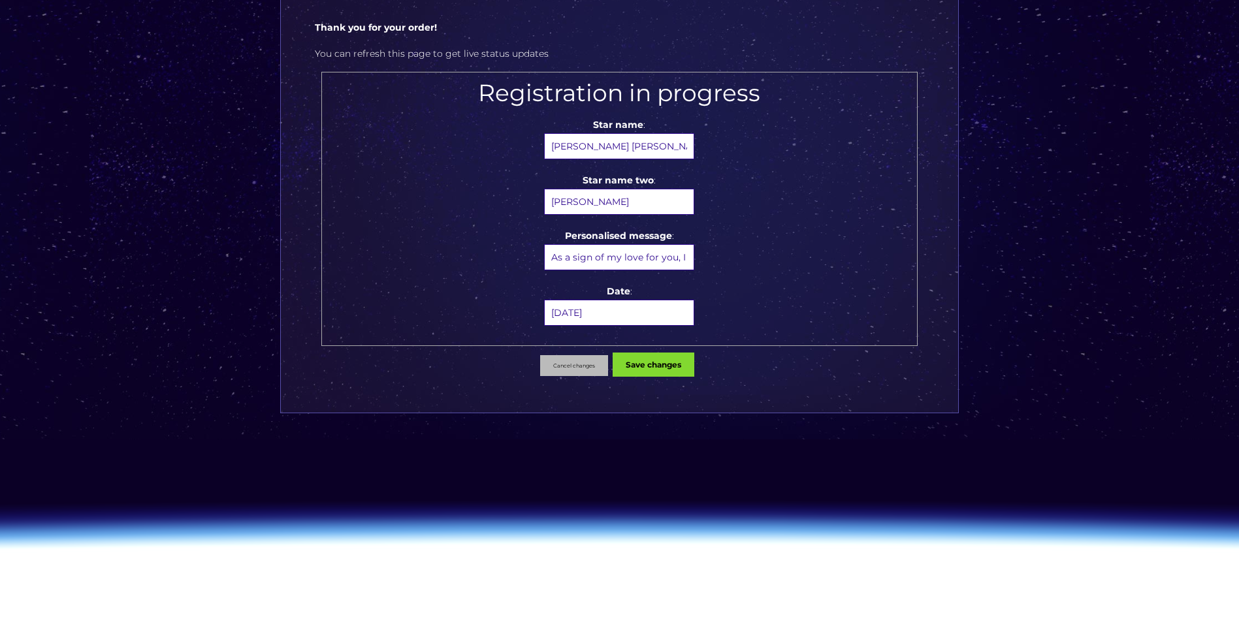
scroll to position [196, 0]
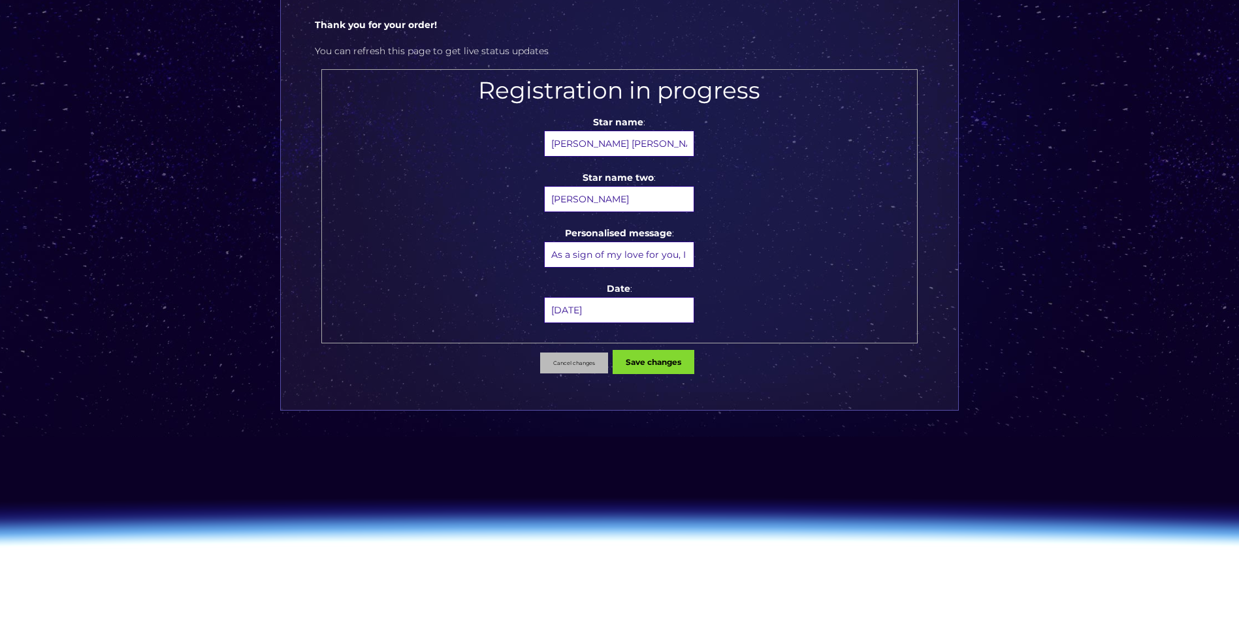
click at [643, 310] on input "2 December 2025" at bounding box center [619, 310] width 150 height 26
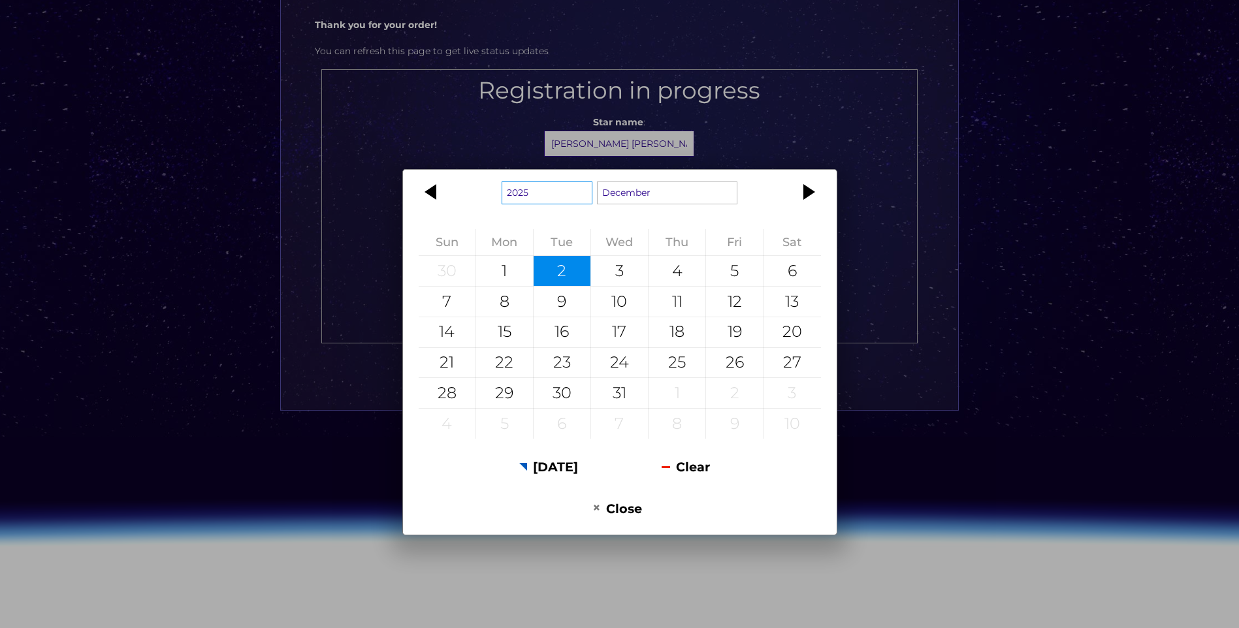
click at [525, 192] on select "1925 1926 1927 1928 1929 1930 1931 1932 1933 1934 1935 1936 1937 1938 1939 1940…" at bounding box center [547, 193] width 91 height 23
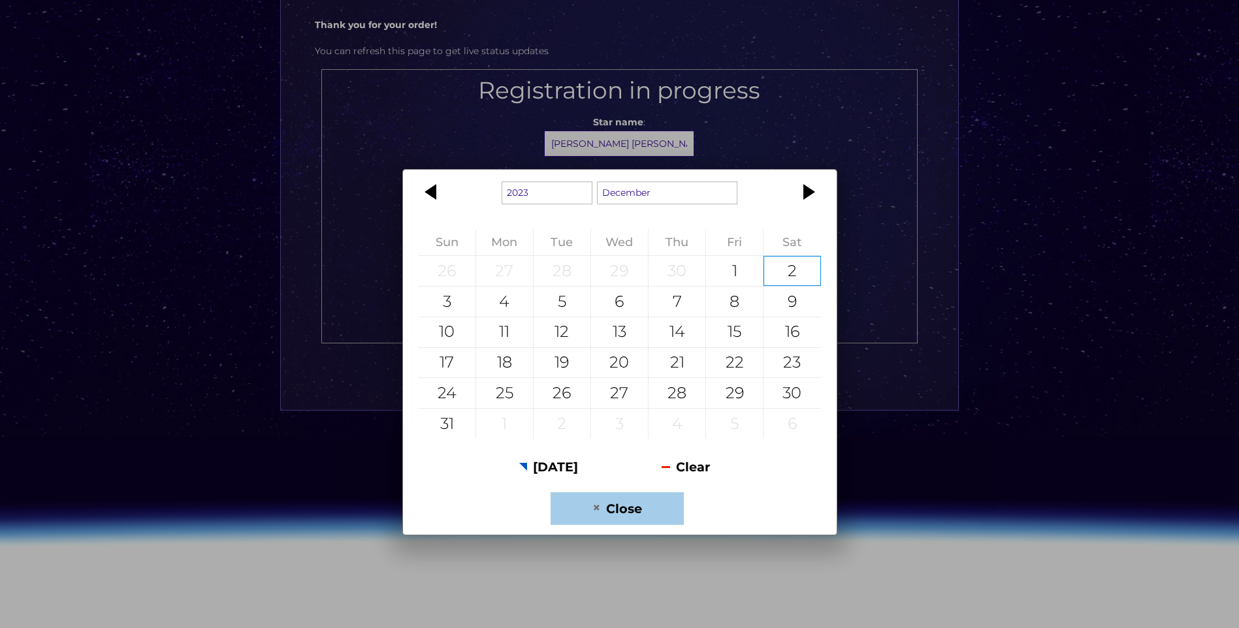
click at [627, 511] on button "Close" at bounding box center [617, 508] width 133 height 32
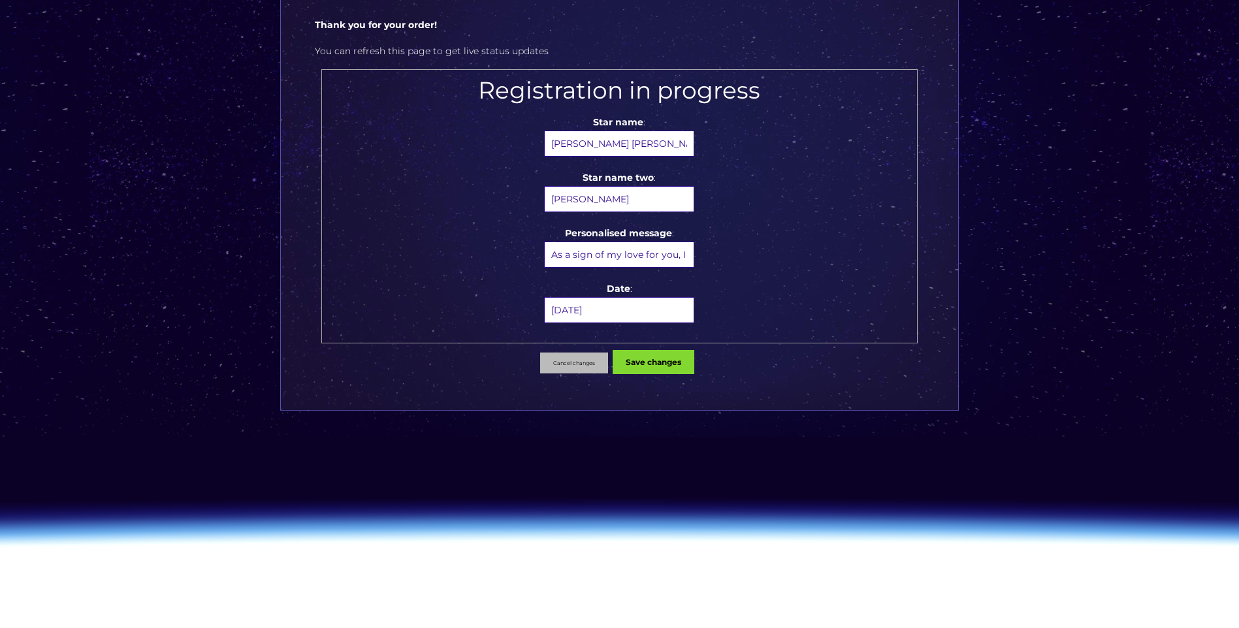
click at [636, 312] on input "2 December 2025" at bounding box center [619, 310] width 150 height 26
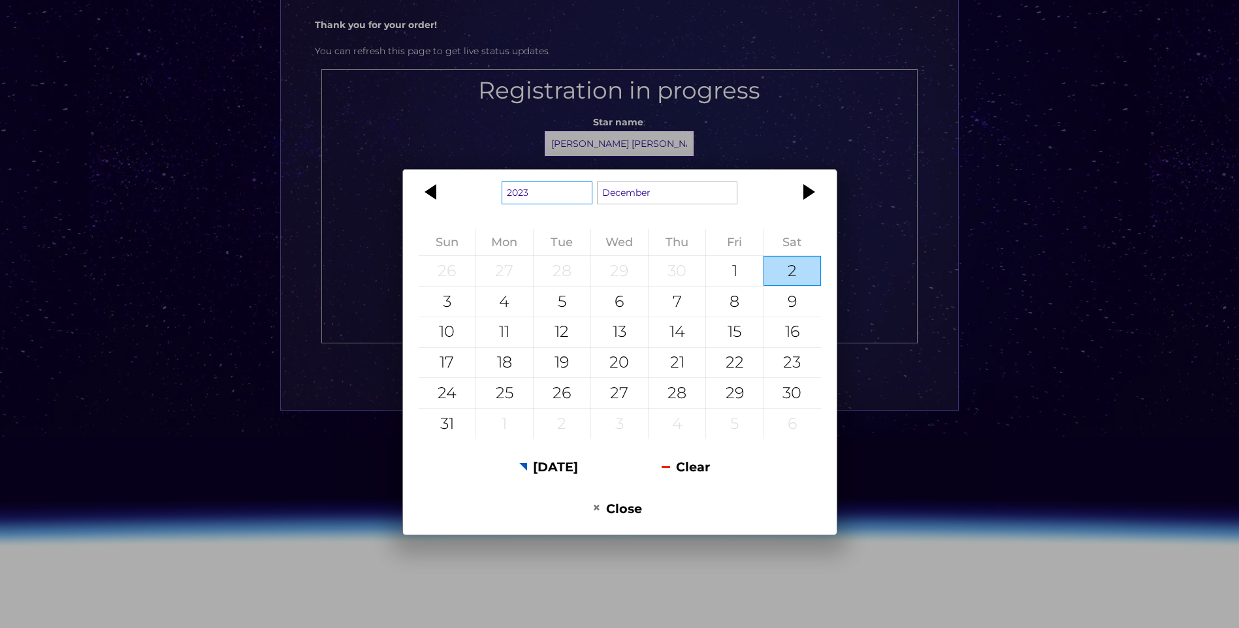
click at [549, 194] on select "1923 1924 1925 1926 1927 1928 1929 1930 1931 1932 1933 1934 1935 1936 1937 1938…" at bounding box center [547, 193] width 91 height 23
click at [767, 274] on div "2" at bounding box center [791, 271] width 57 height 30
type input "2 December 2023"
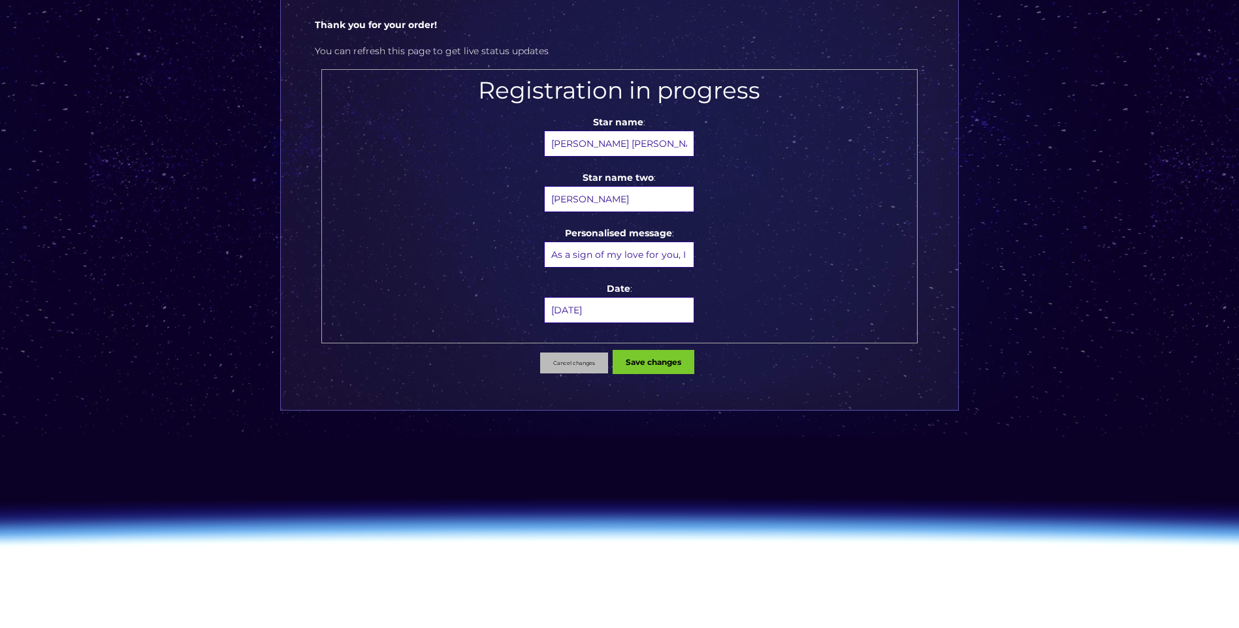
click at [665, 367] on button "Save changes" at bounding box center [654, 362] width 82 height 24
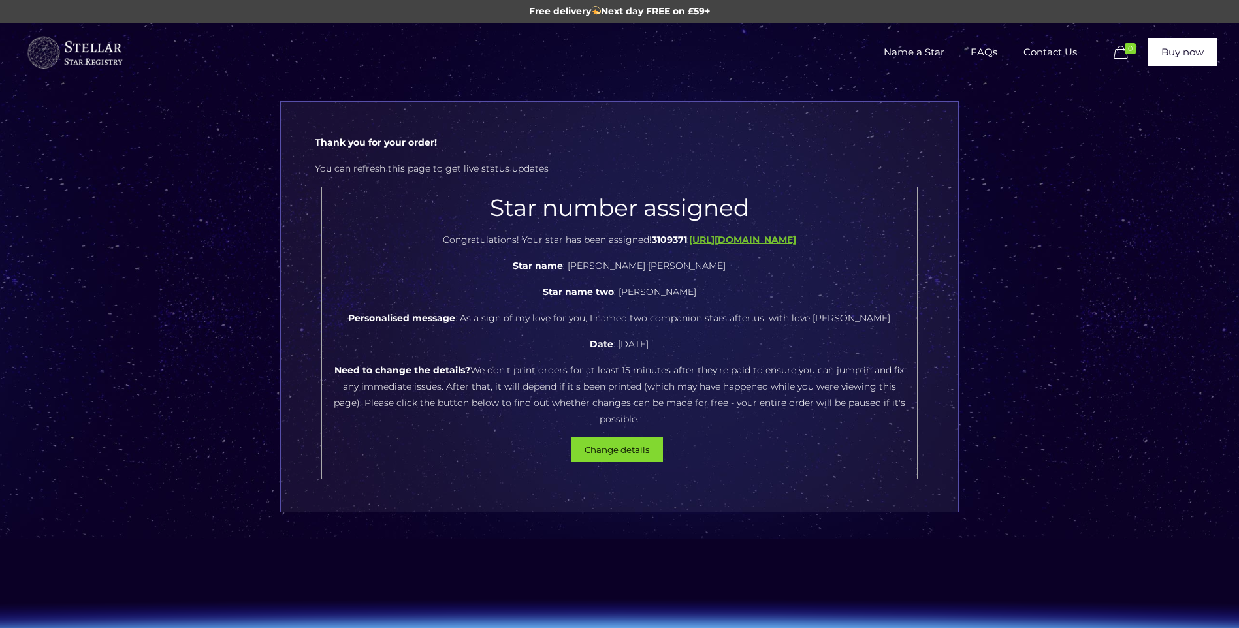
click at [689, 240] on b "[URL][DOMAIN_NAME]" at bounding box center [742, 240] width 107 height 12
